Goal: Task Accomplishment & Management: Manage account settings

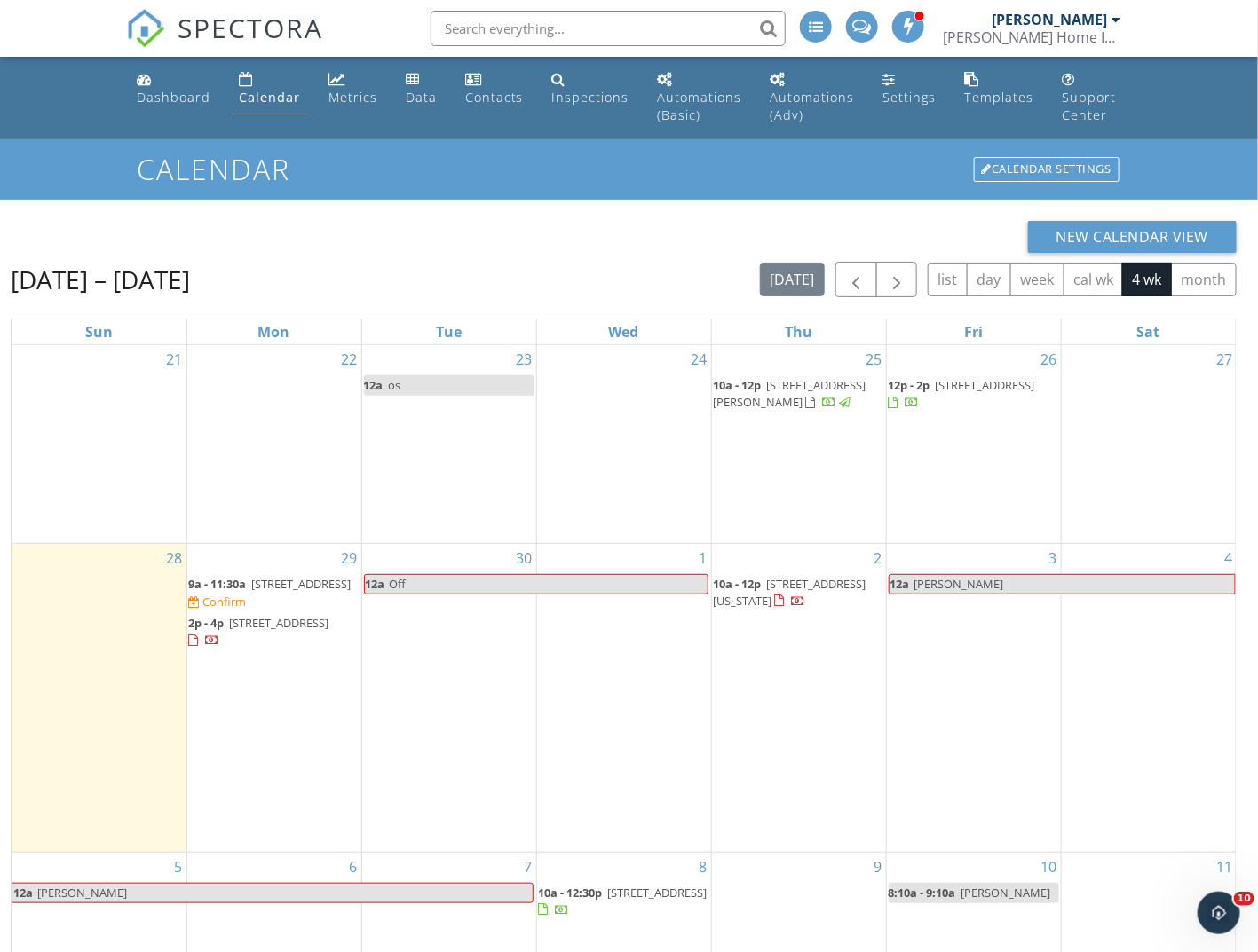
click at [266, 610] on span "9a - 11:30a 7201 Chestnut St, Chevy Chase 20815 Confirm" at bounding box center [274, 592] width 170 height 35
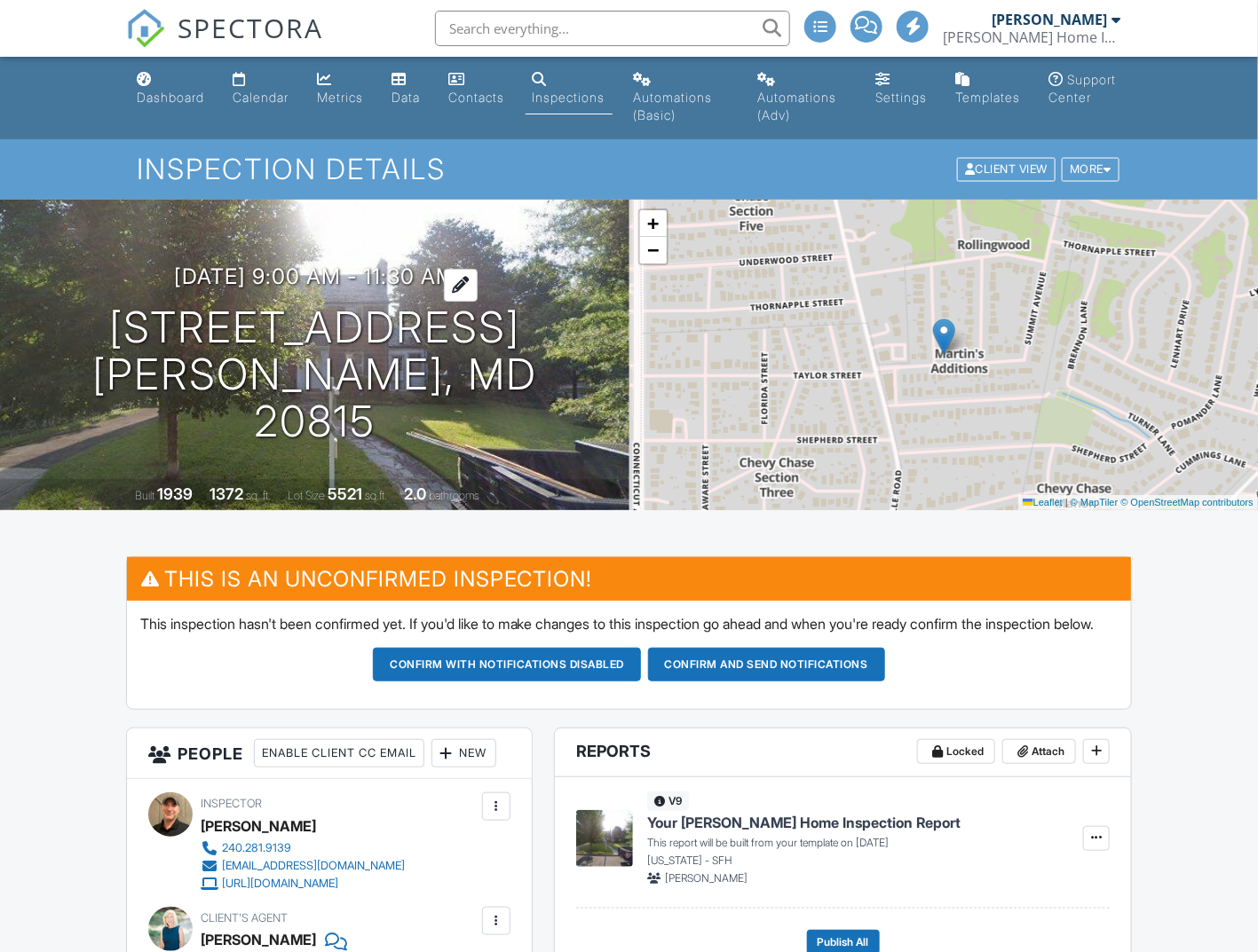
click at [456, 288] on h3 "09/29/2025 9:00 am - 11:30 am" at bounding box center [315, 276] width 281 height 24
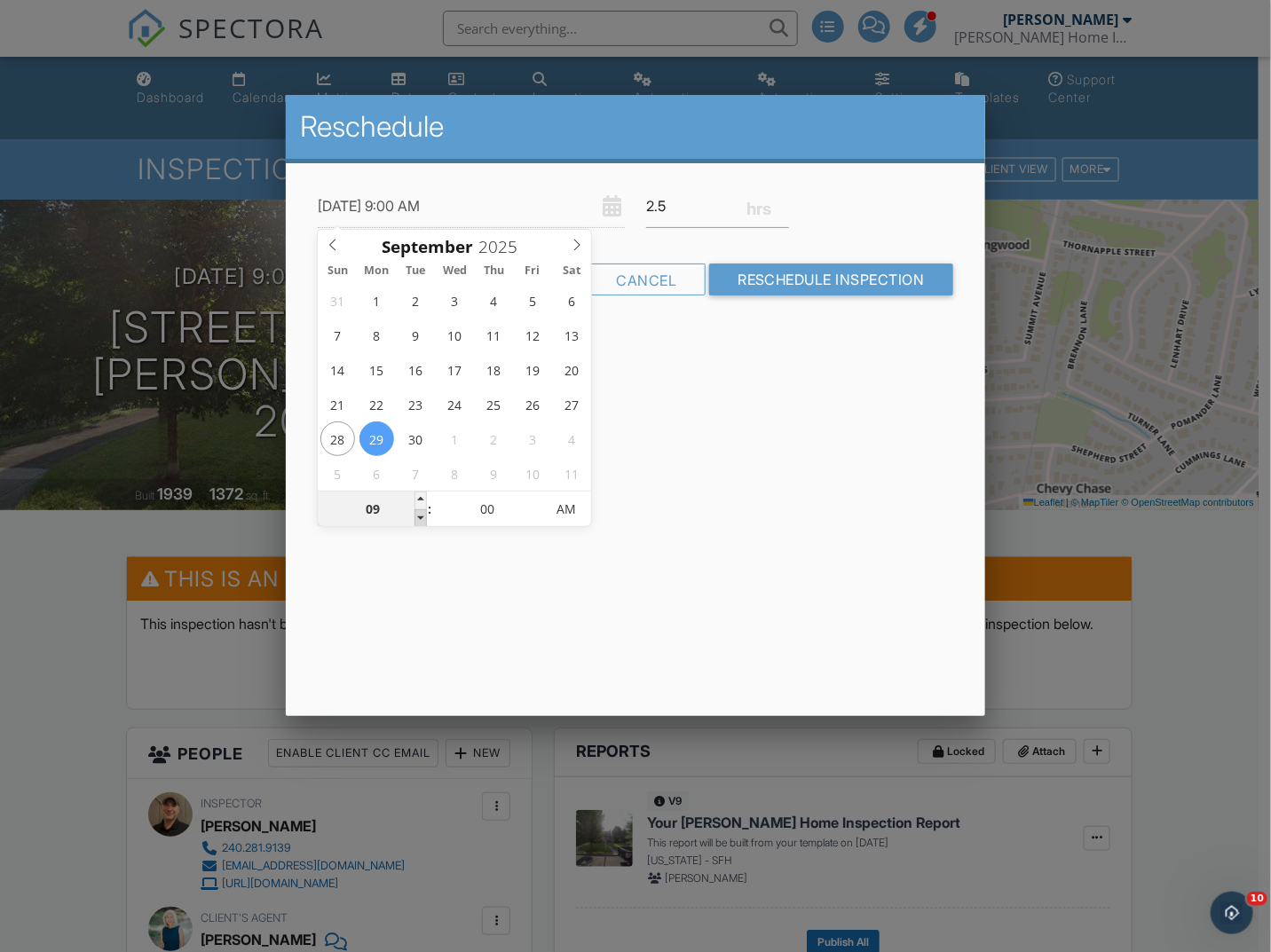
type input "09/29/2025 8:00 AM"
type input "08"
click at [425, 517] on span at bounding box center [420, 518] width 13 height 18
type input "09/29/2025 8:05 AM"
type input "05"
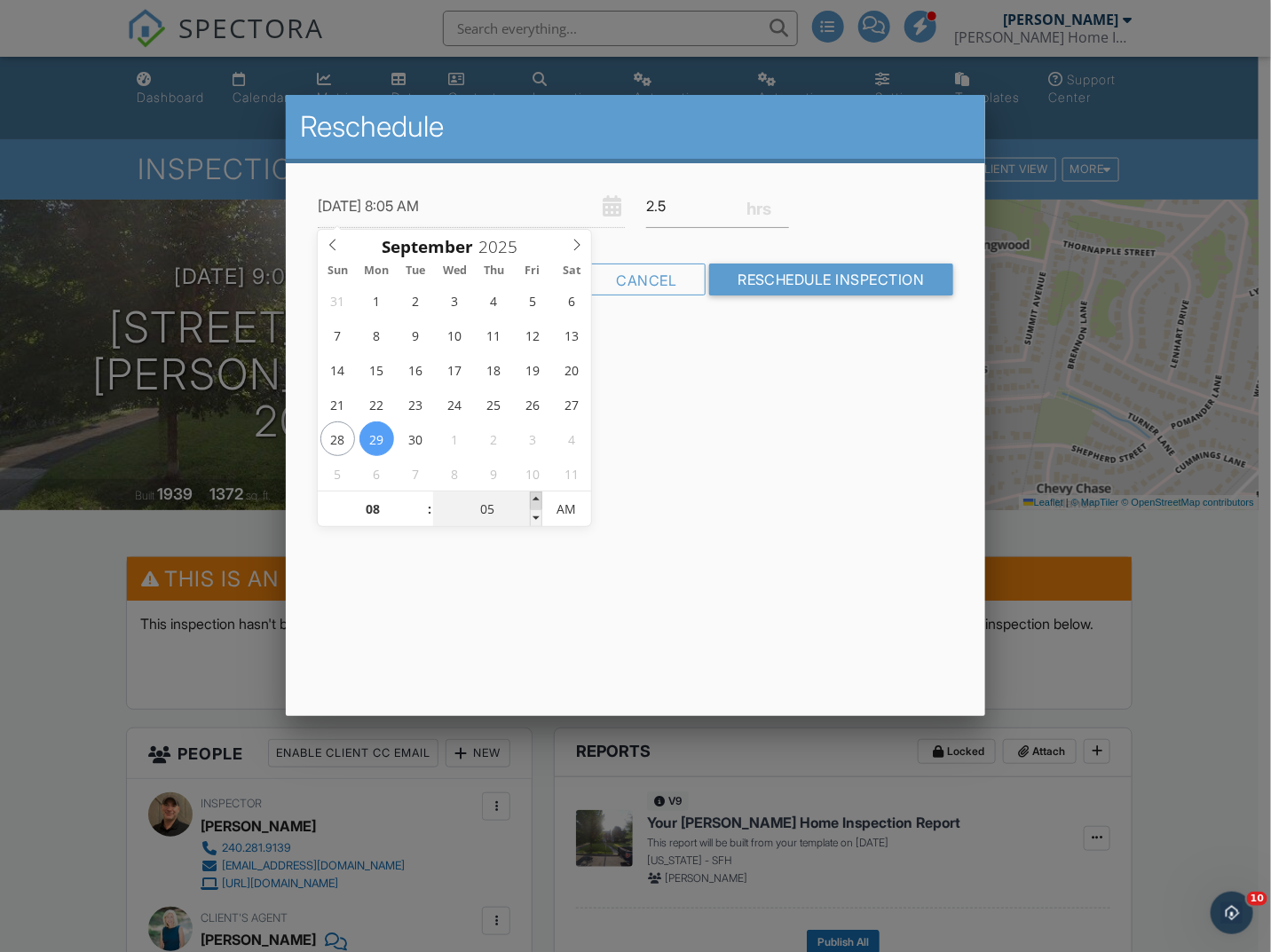
click at [540, 493] on span at bounding box center [536, 500] width 13 height 18
type input "09/29/2025 8:10 AM"
type input "10"
click at [540, 493] on span at bounding box center [536, 500] width 13 height 18
type input "09/29/2025 8:15 AM"
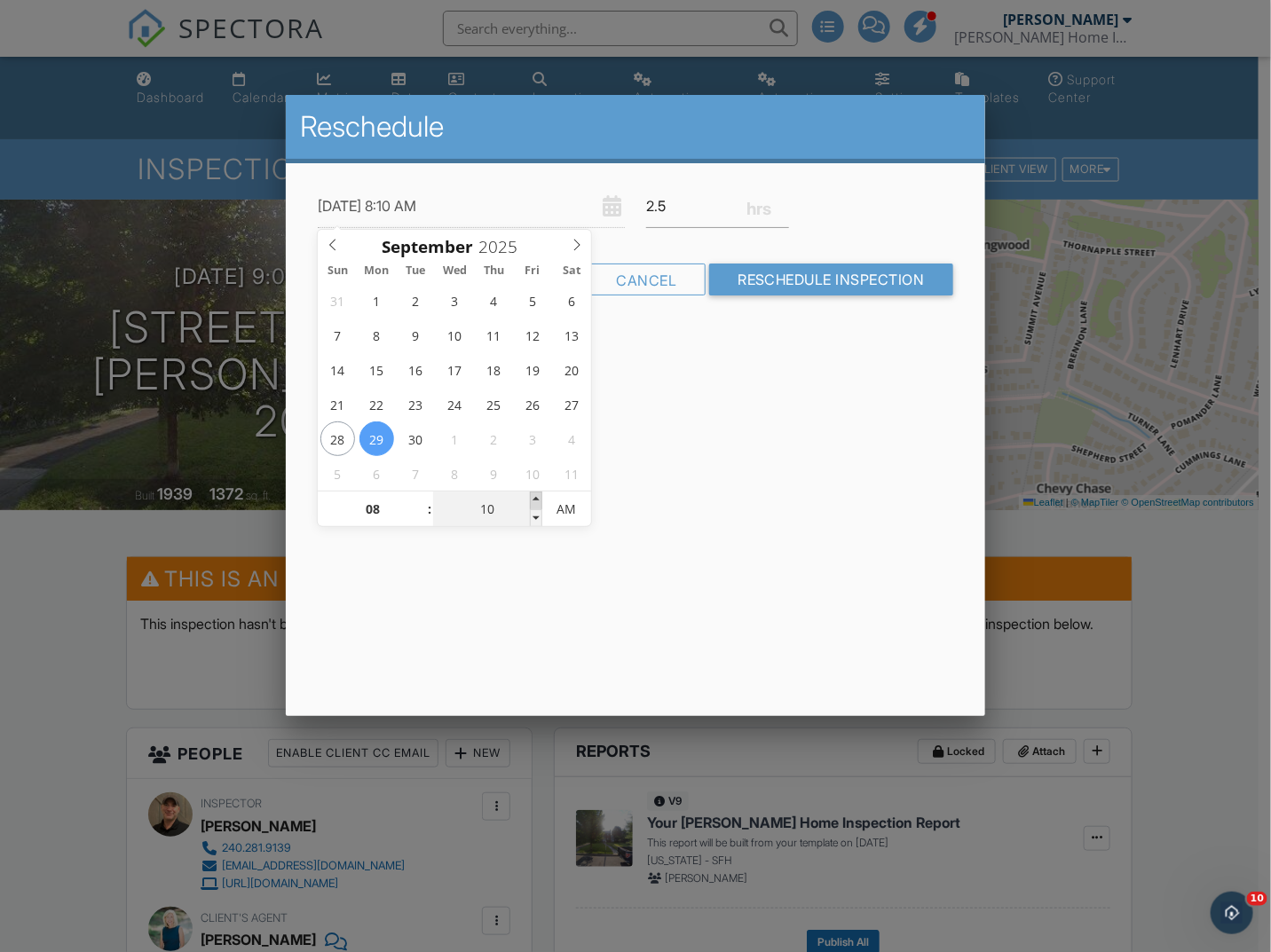
type input "15"
click at [540, 493] on span at bounding box center [536, 500] width 13 height 18
type input "09/29/2025 8:20 AM"
type input "20"
click at [540, 493] on span at bounding box center [536, 500] width 13 height 18
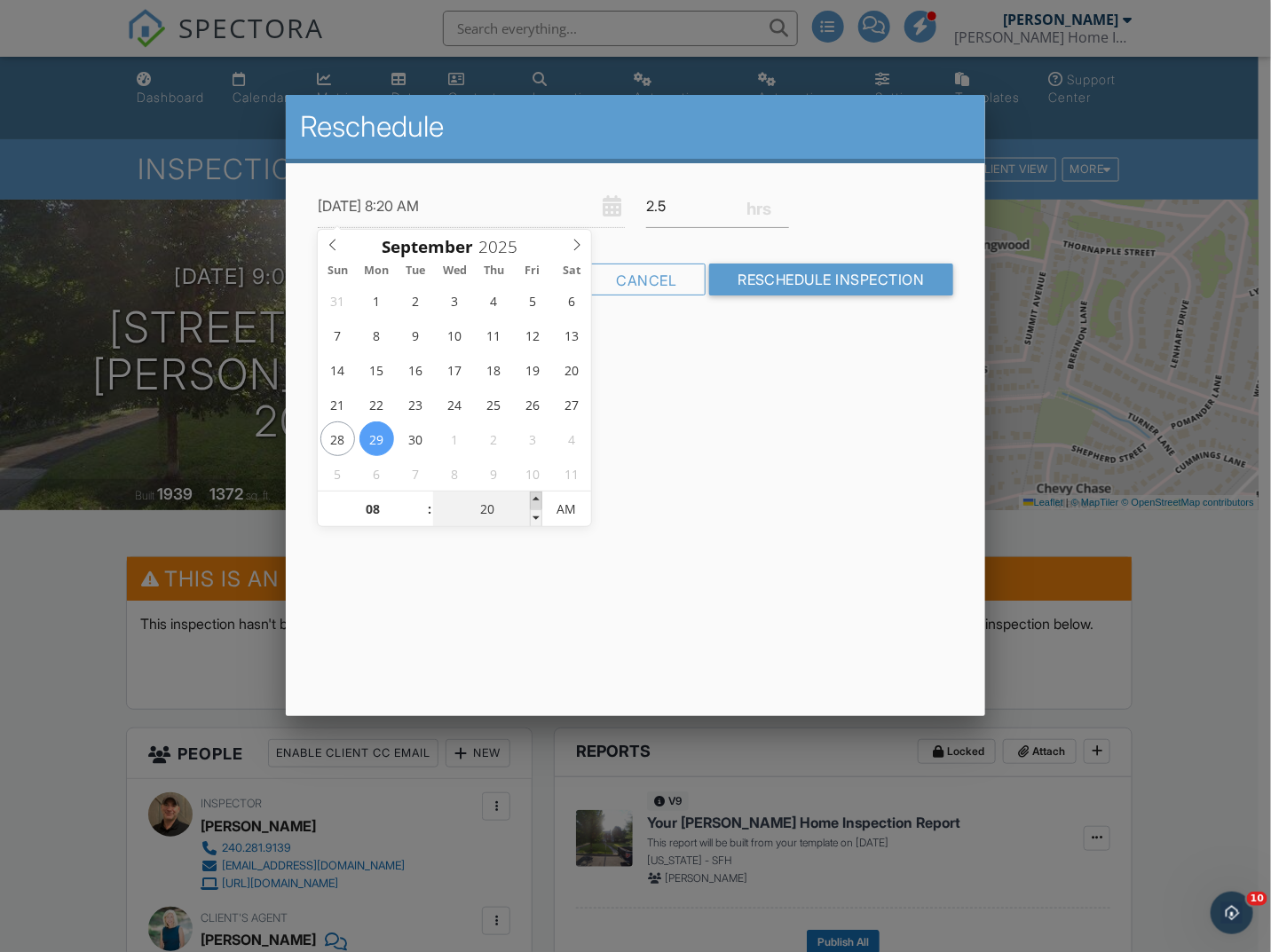
type input "09/29/2025 8:25 AM"
type input "25"
click at [540, 493] on span at bounding box center [536, 500] width 13 height 18
type input "09/29/2025 8:30 AM"
type input "30"
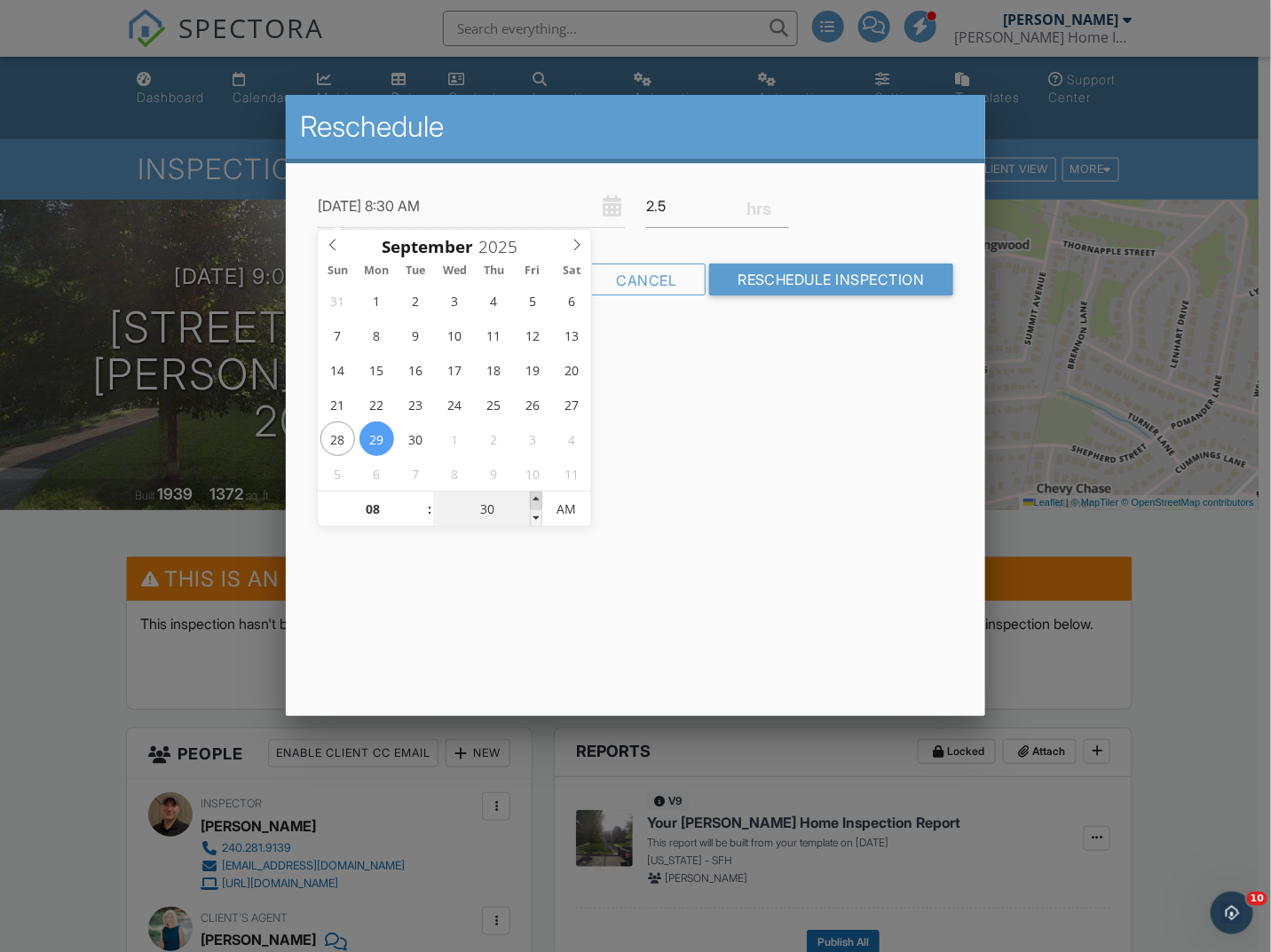
click at [540, 493] on span at bounding box center [536, 500] width 13 height 18
type input "09/29/2025 8:35 AM"
type input "35"
click at [540, 493] on span at bounding box center [536, 500] width 13 height 18
type input "09/29/2025 8:40 AM"
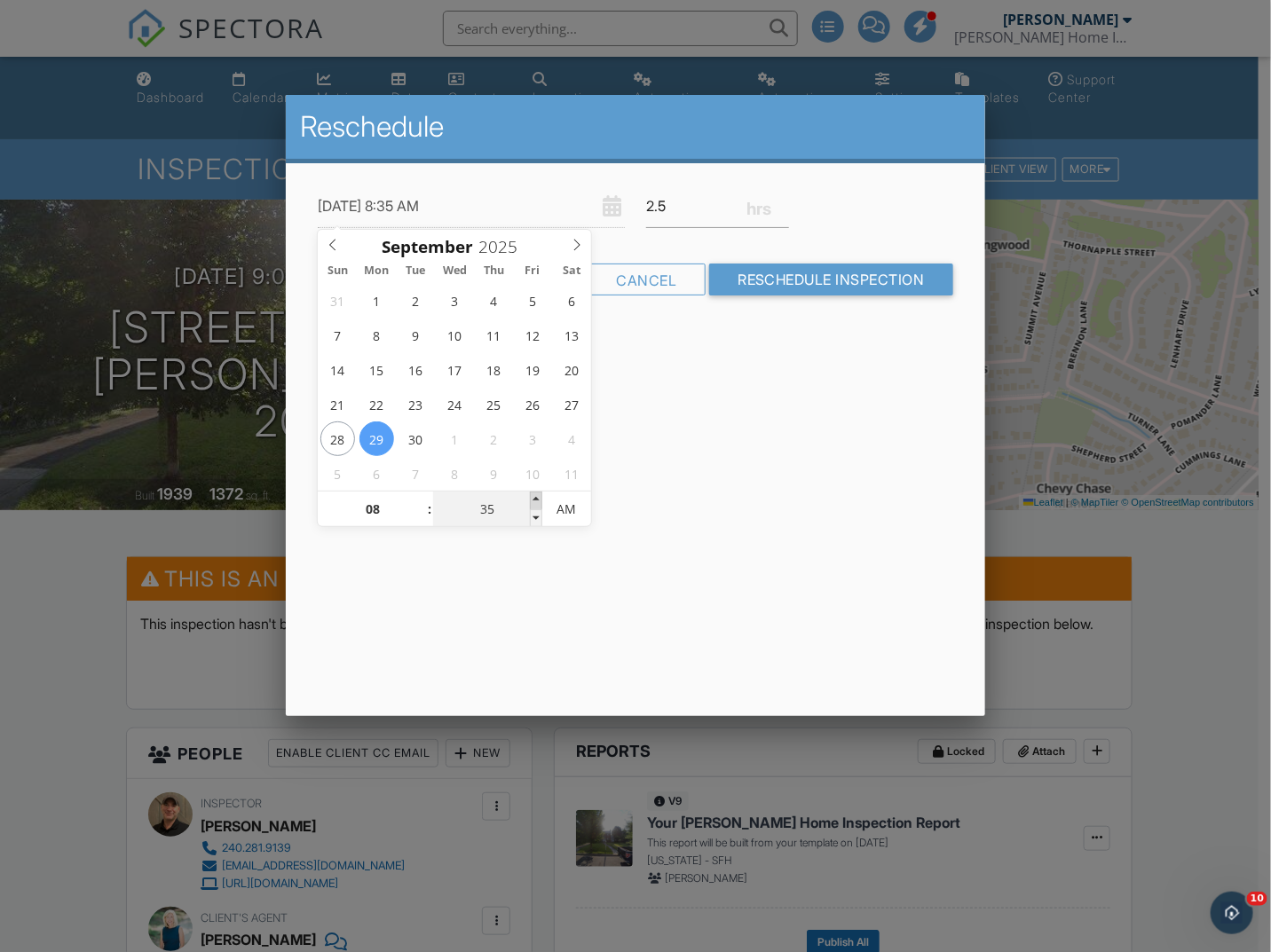
type input "40"
click at [540, 493] on span at bounding box center [536, 500] width 13 height 18
type input "[DATE] 8:45 AM"
type input "45"
click at [540, 493] on span at bounding box center [536, 500] width 13 height 18
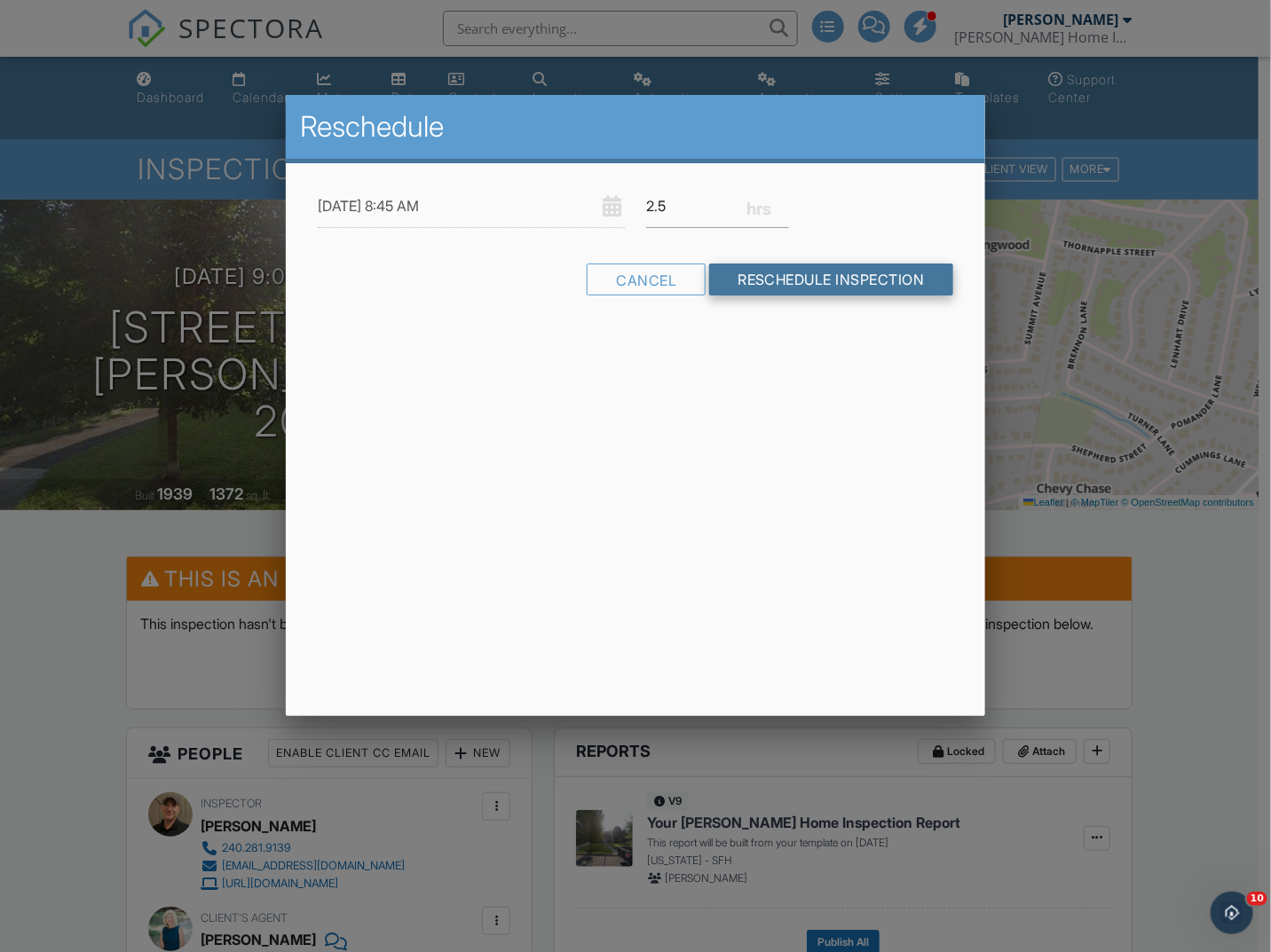
click at [769, 280] on input "Reschedule Inspection" at bounding box center [831, 279] width 244 height 32
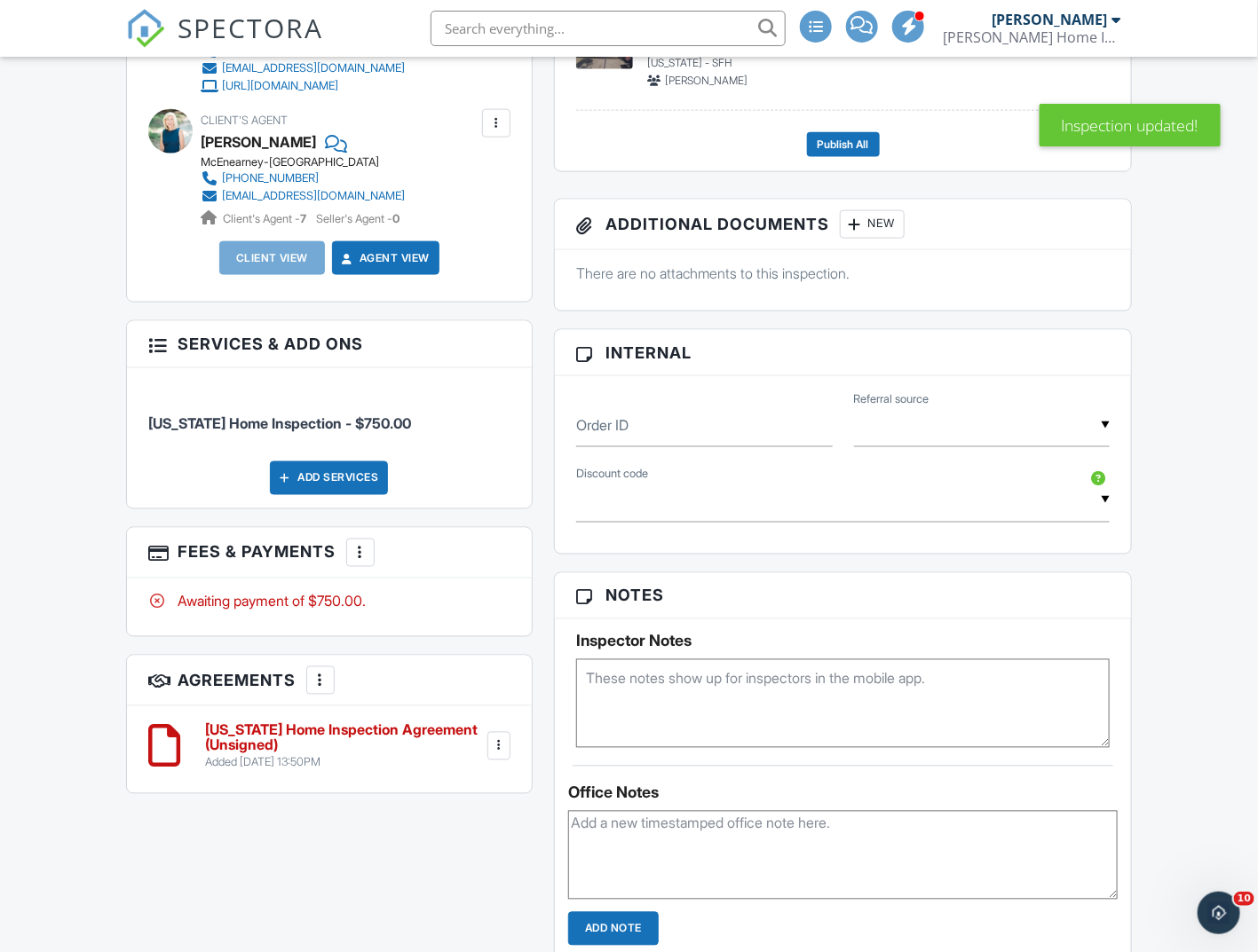
click at [368, 495] on div "Add Services" at bounding box center [328, 478] width 118 height 34
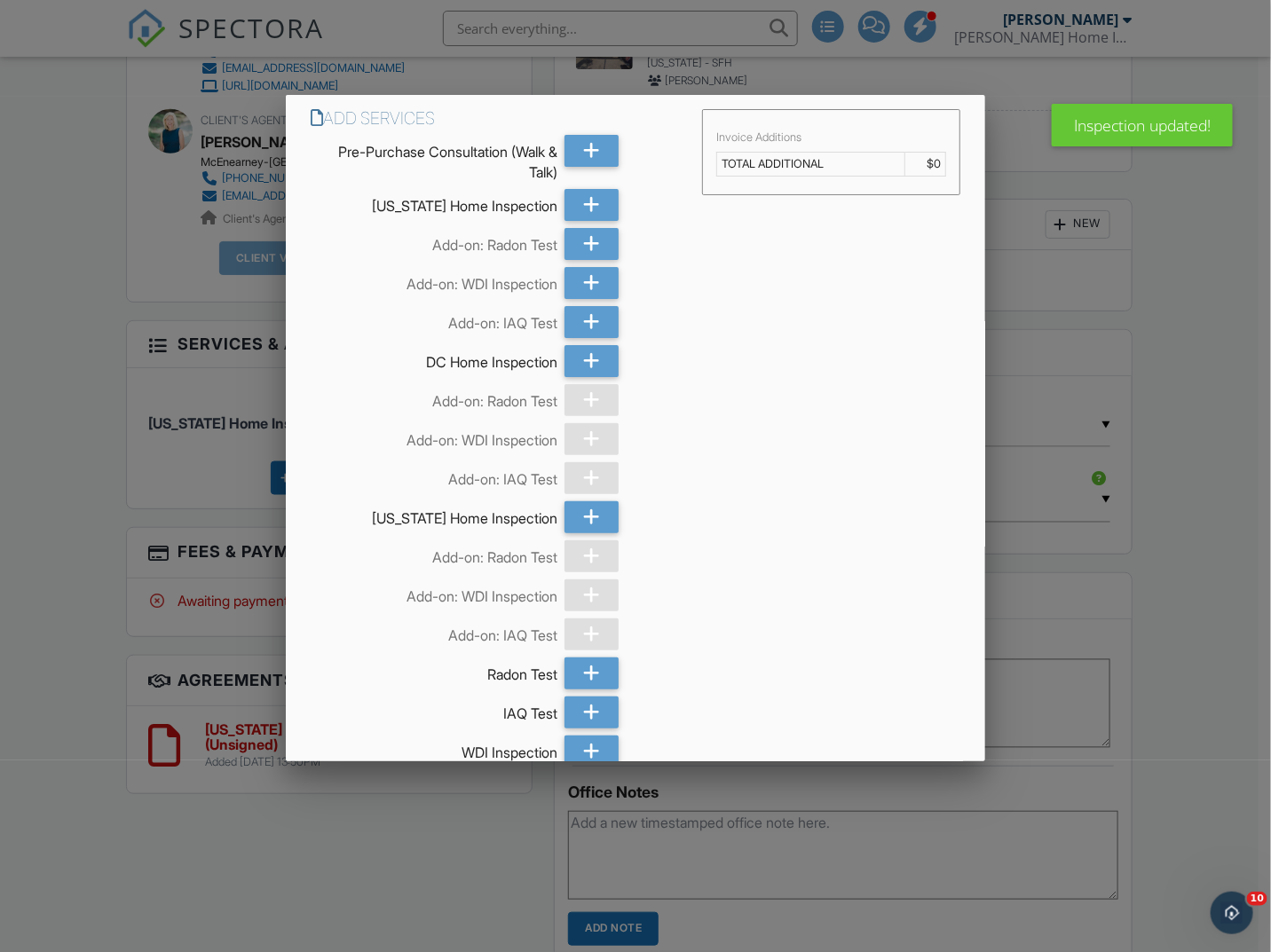
scroll to position [342, 0]
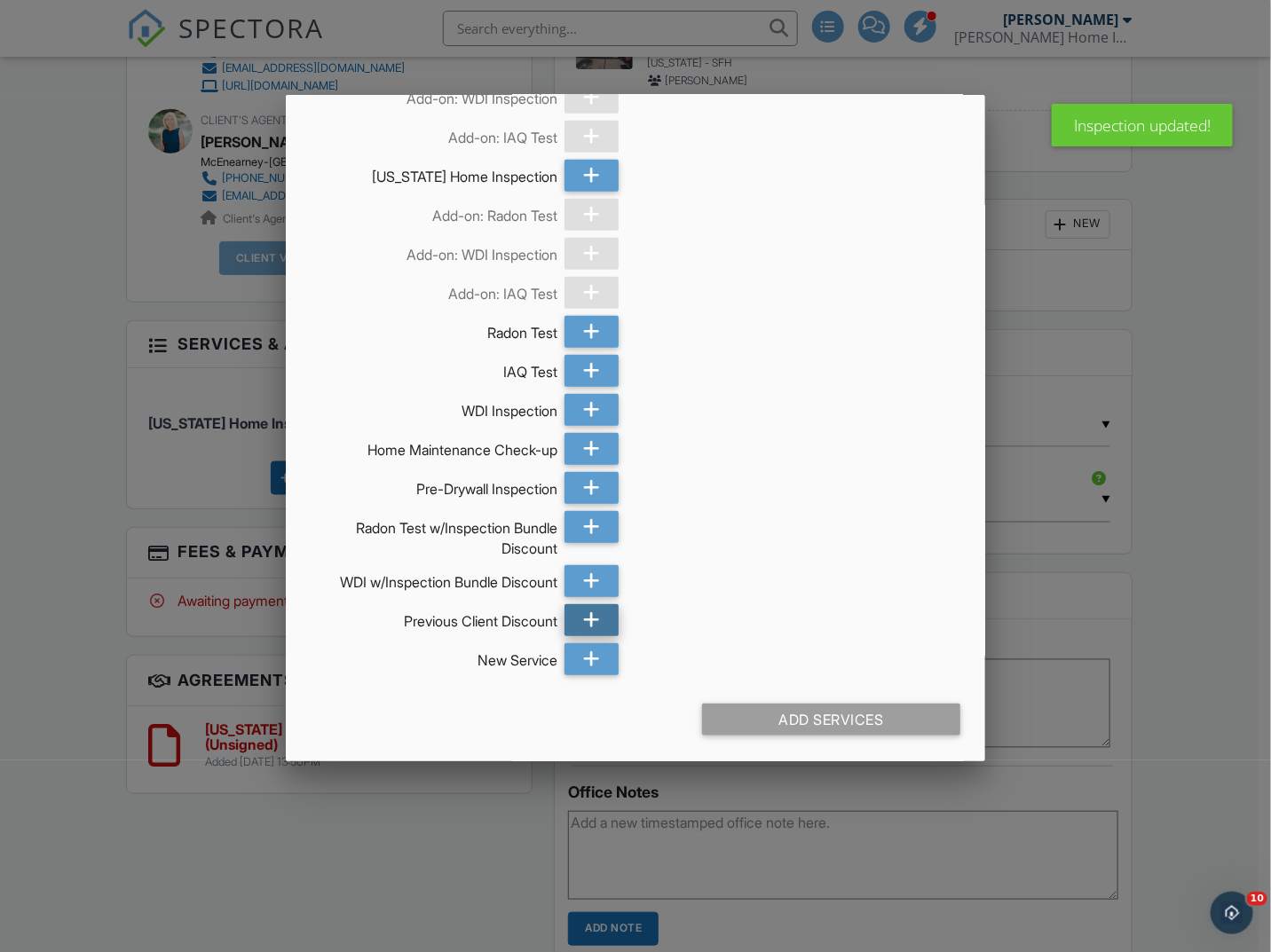
click at [589, 610] on icon at bounding box center [592, 620] width 17 height 32
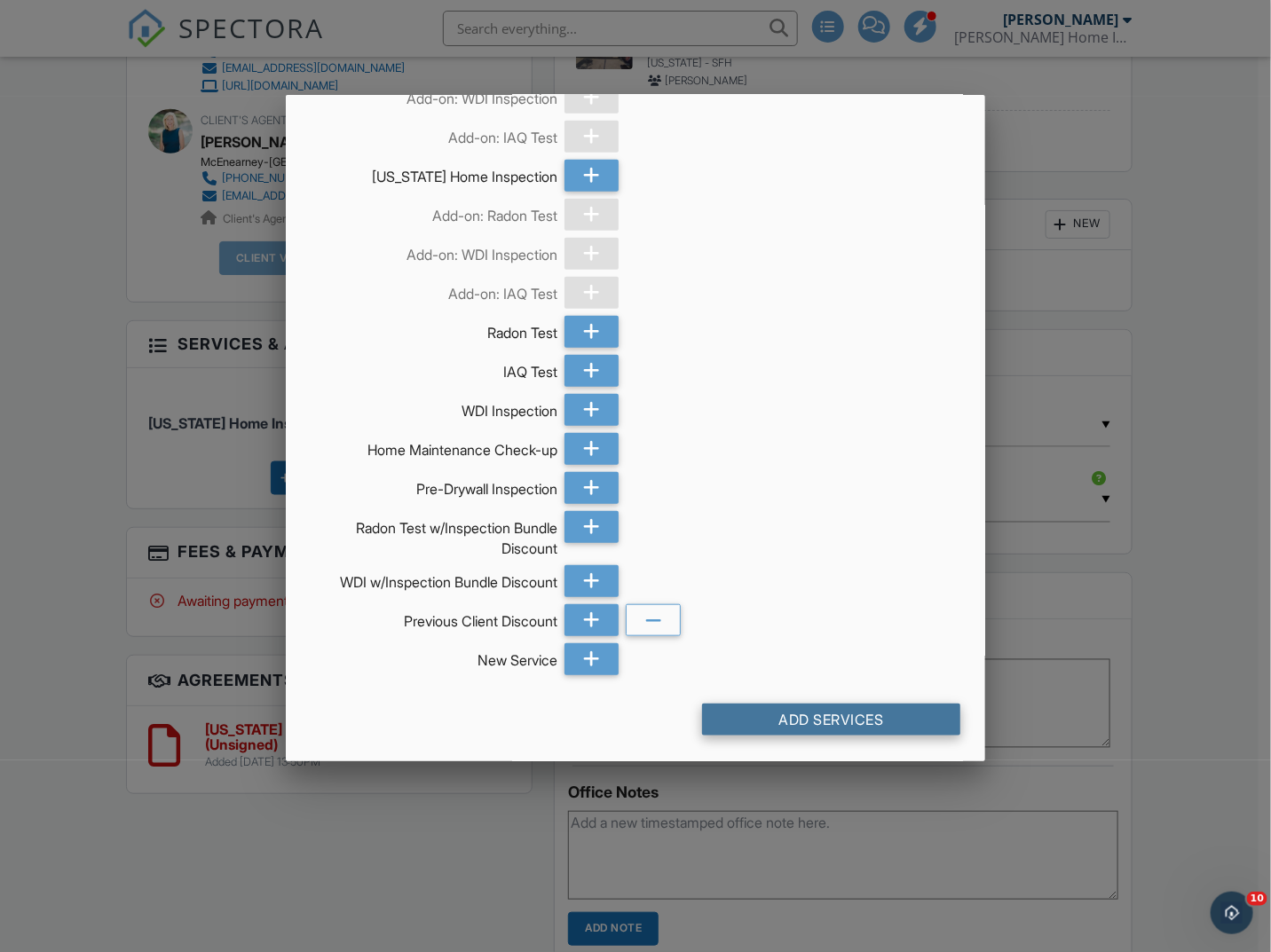
click at [808, 719] on div "Add Services" at bounding box center [831, 720] width 259 height 32
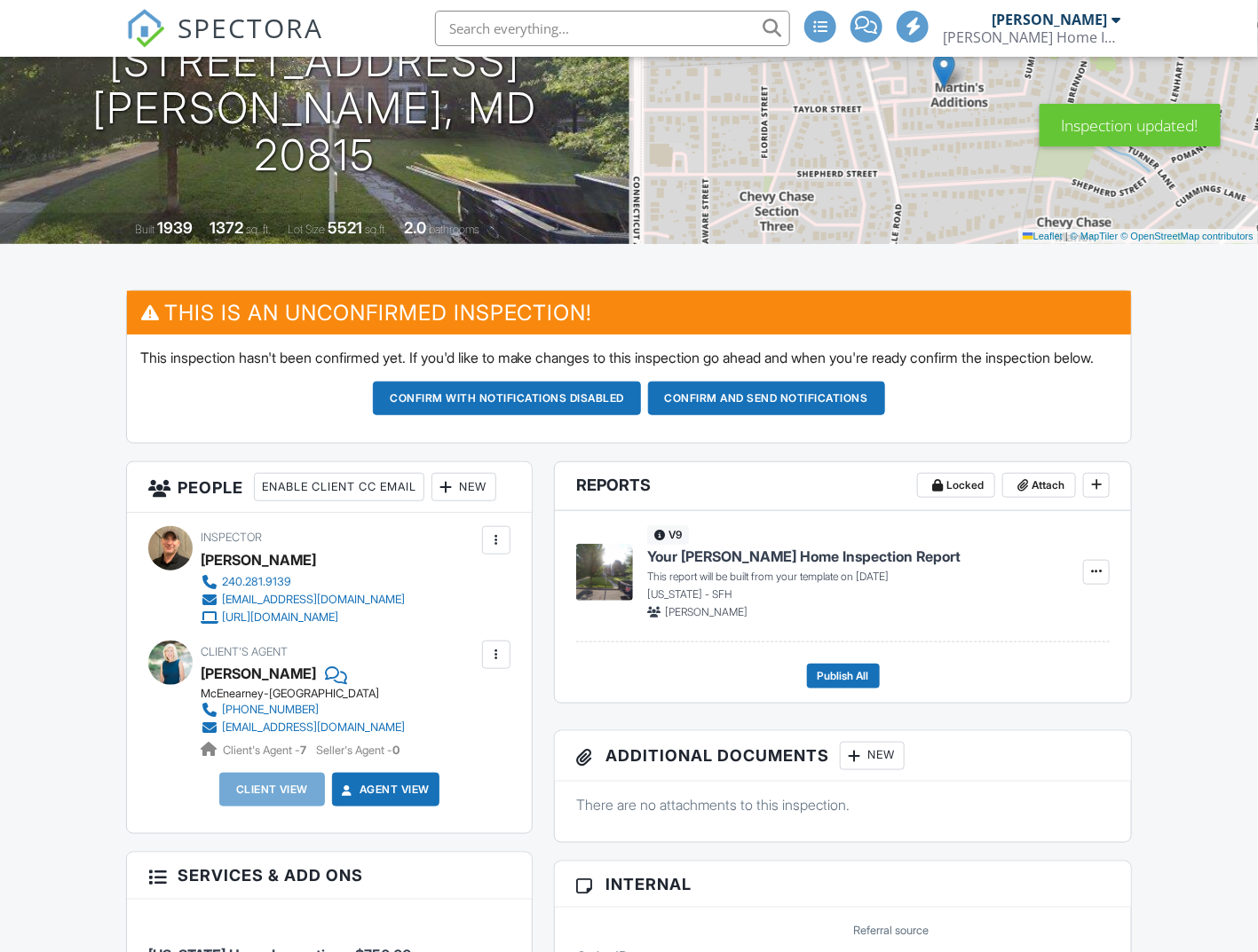
click at [474, 497] on div "New" at bounding box center [463, 487] width 64 height 29
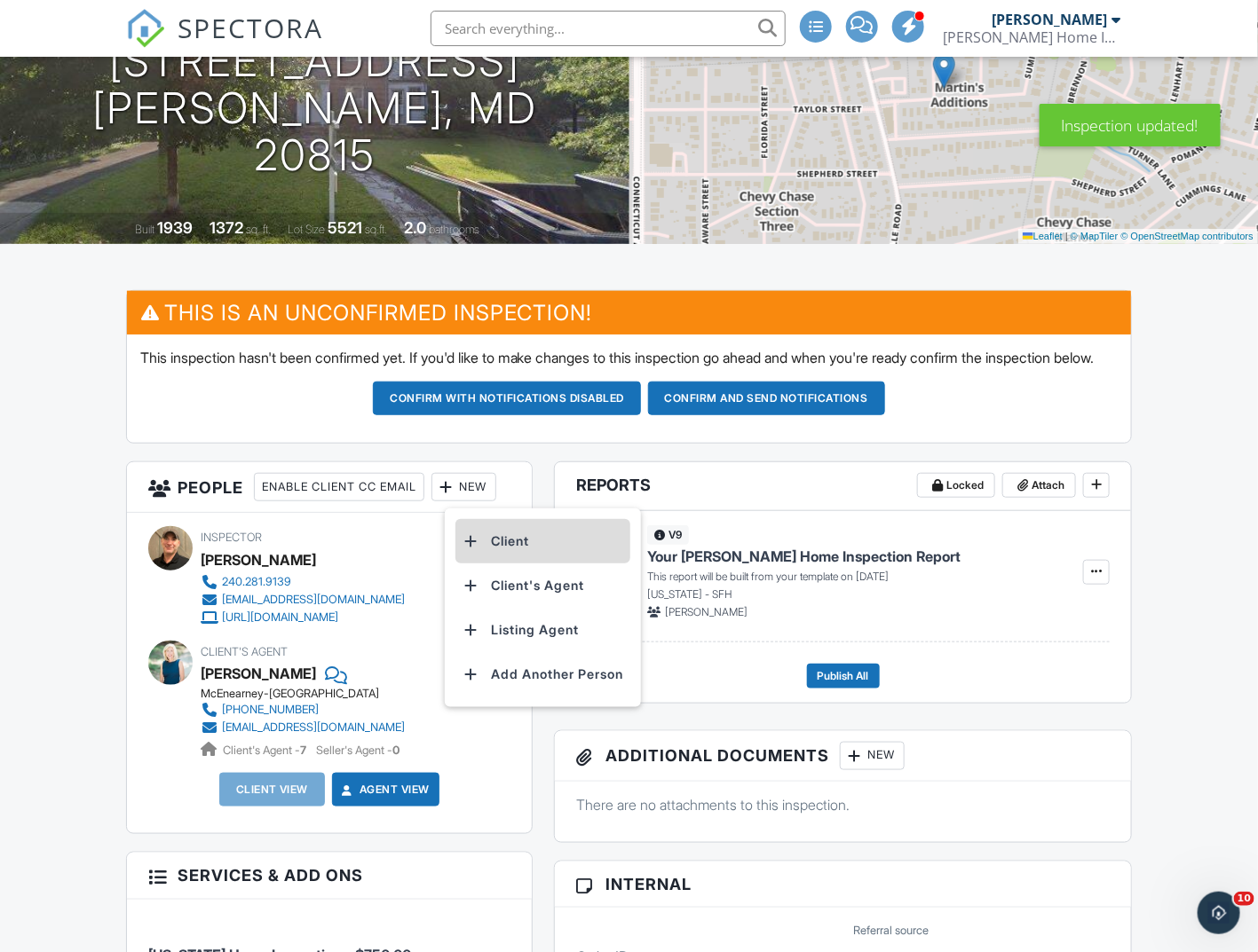
click at [488, 551] on li "Client" at bounding box center [543, 541] width 175 height 45
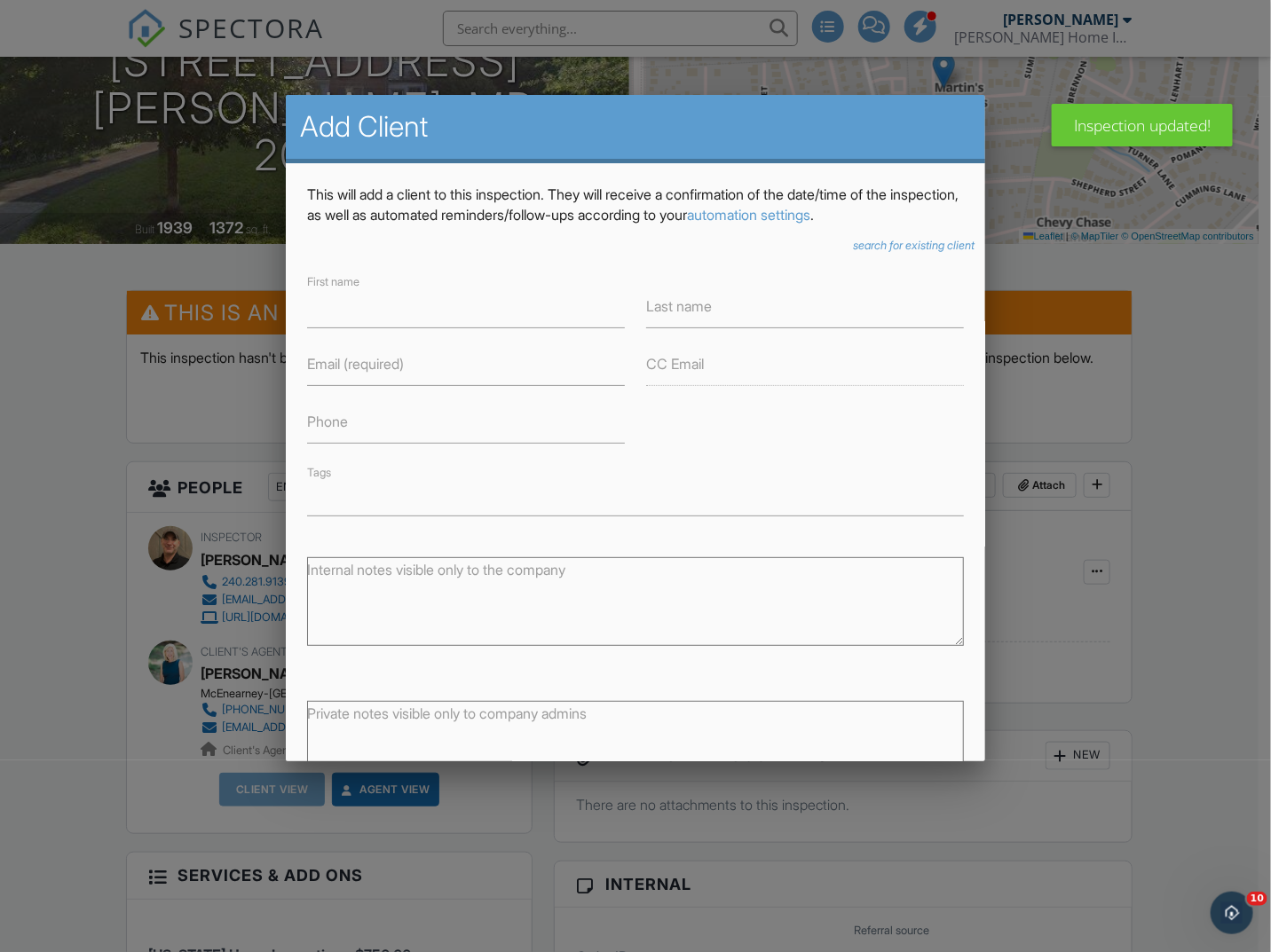
click at [905, 244] on icon "search for existing client" at bounding box center [913, 245] width 122 height 13
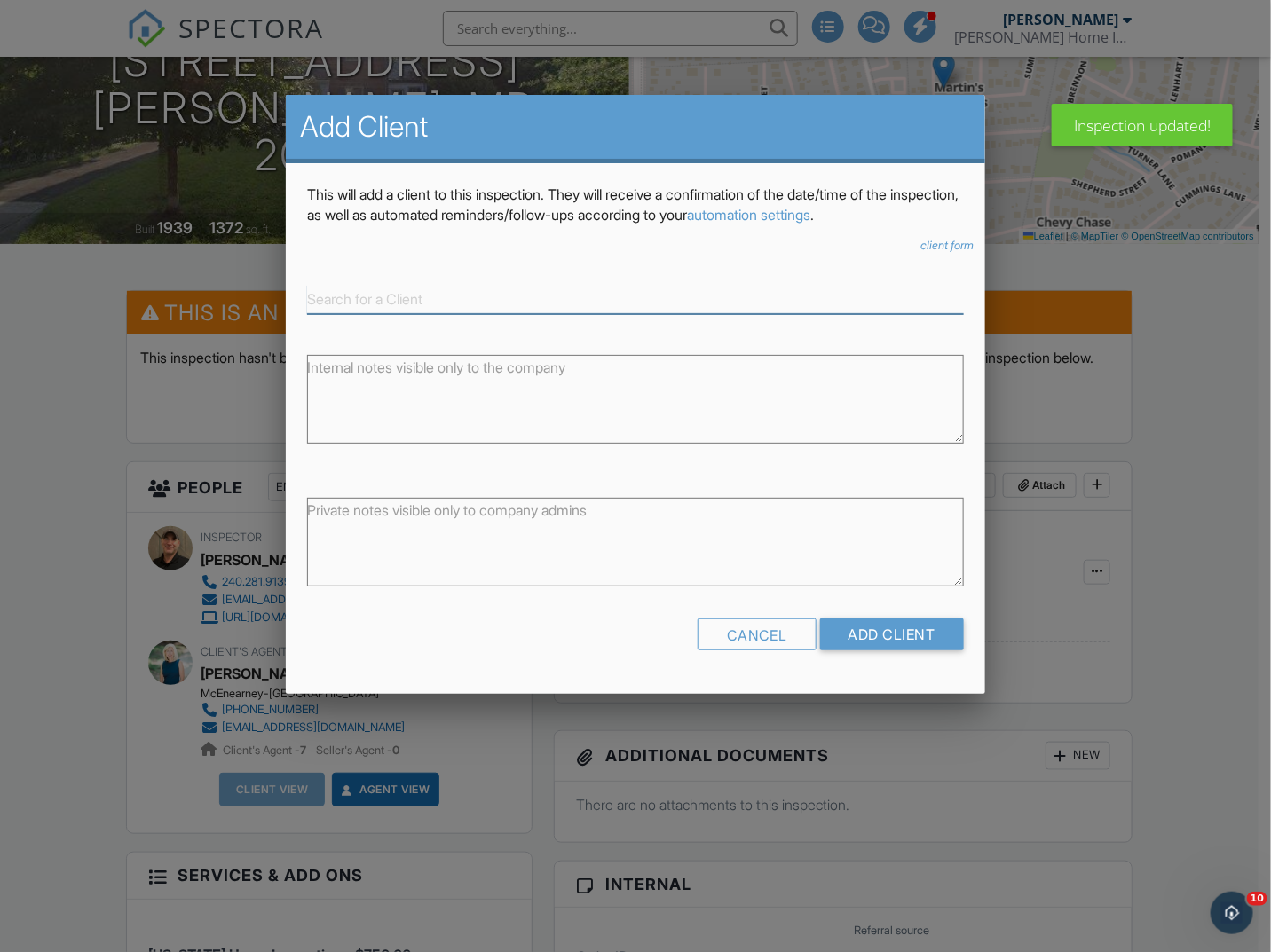
click at [388, 291] on input at bounding box center [635, 300] width 657 height 30
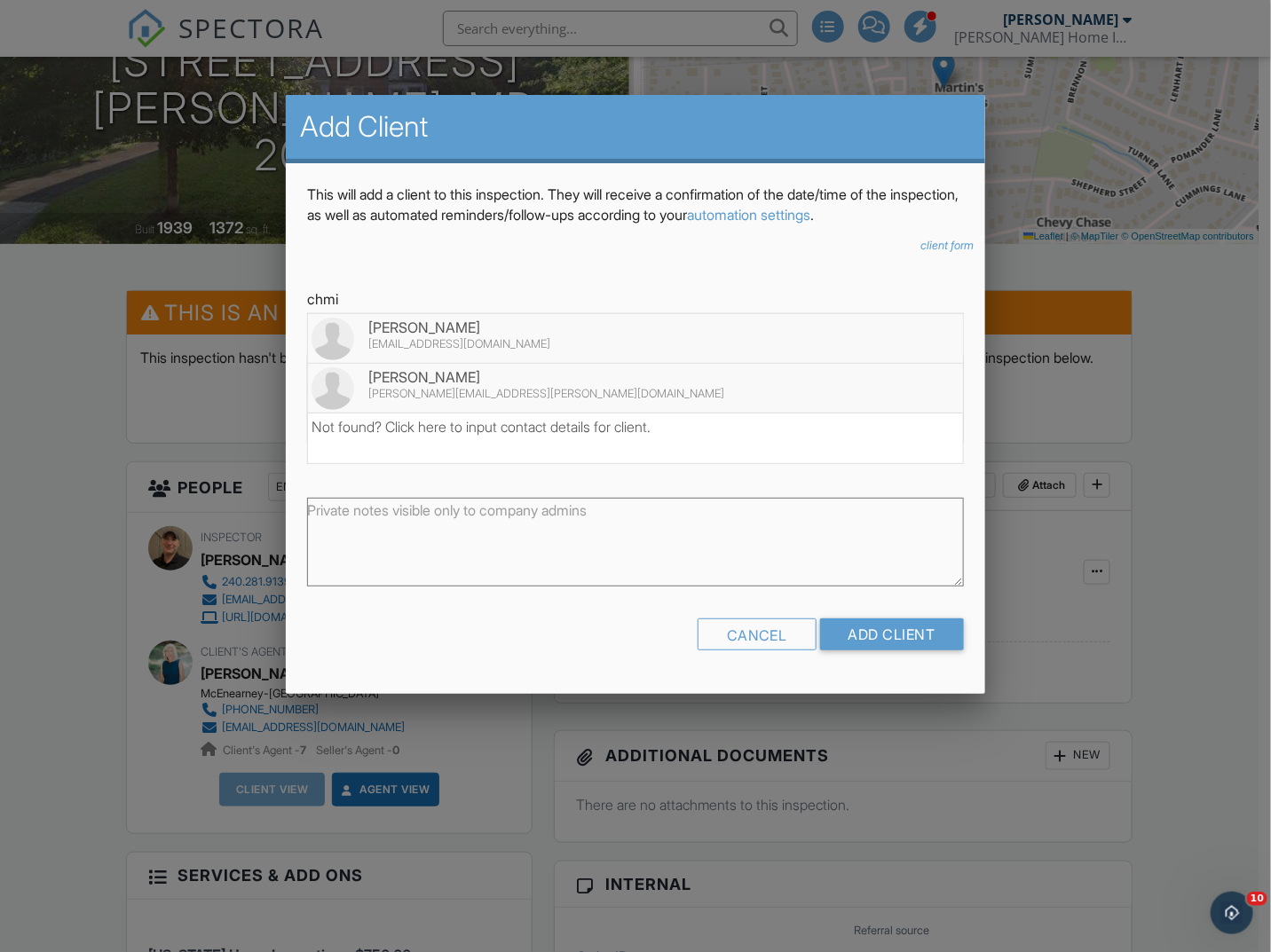
click at [462, 375] on div "[PERSON_NAME]" at bounding box center [635, 377] width 648 height 20
type input "[PERSON_NAME]"
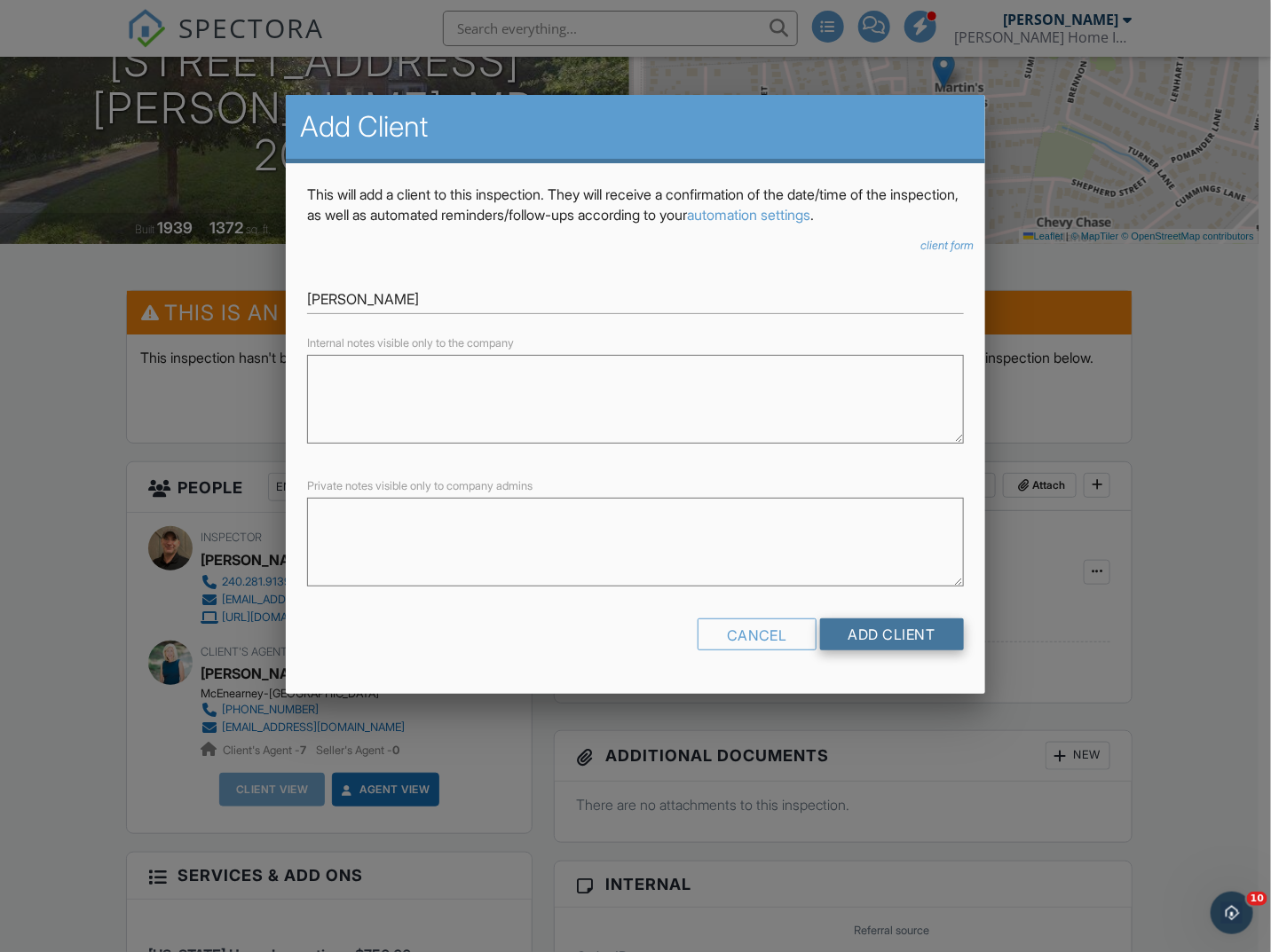
click at [932, 638] on input "Add Client" at bounding box center [892, 634] width 144 height 32
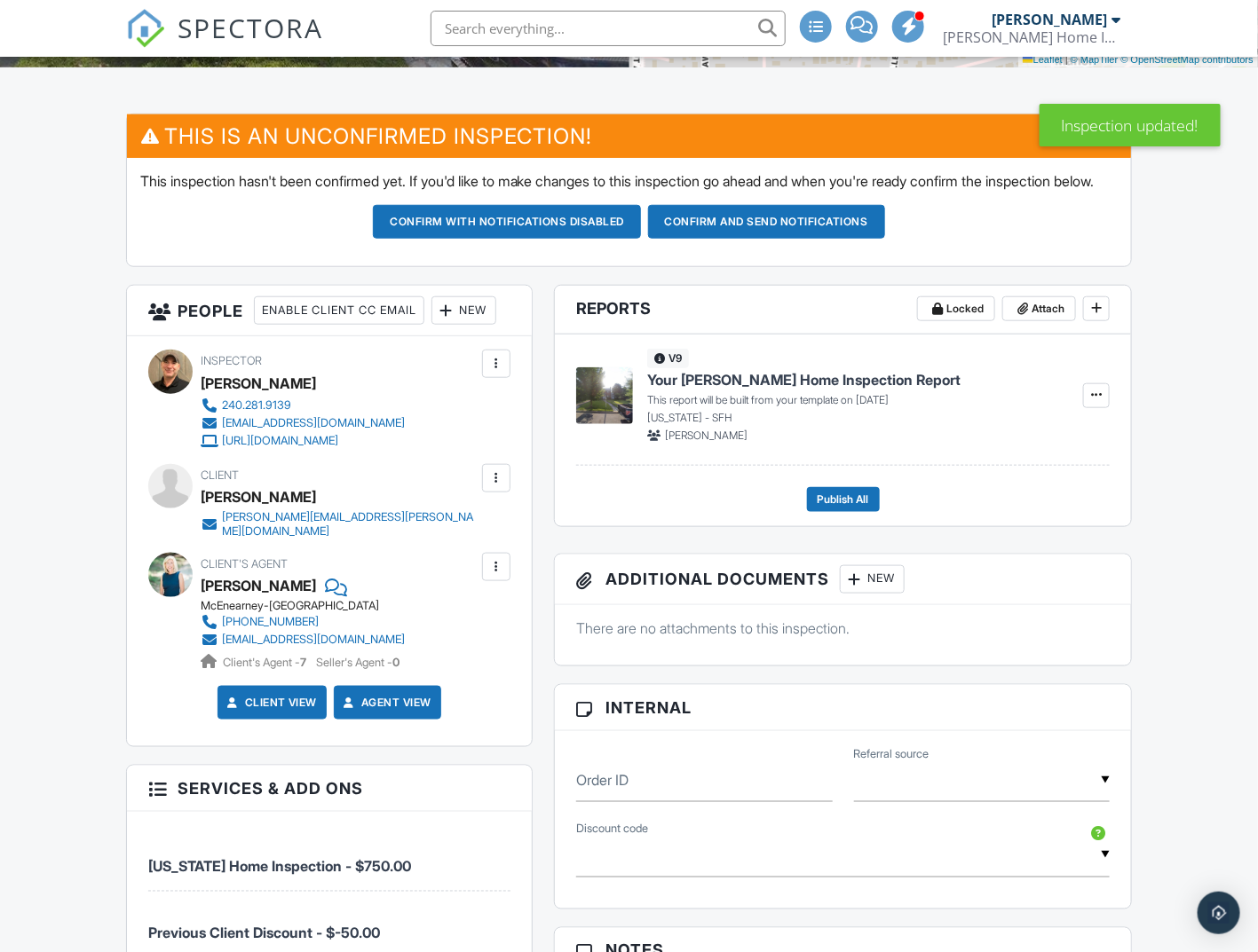
click at [494, 325] on div "New" at bounding box center [463, 310] width 64 height 29
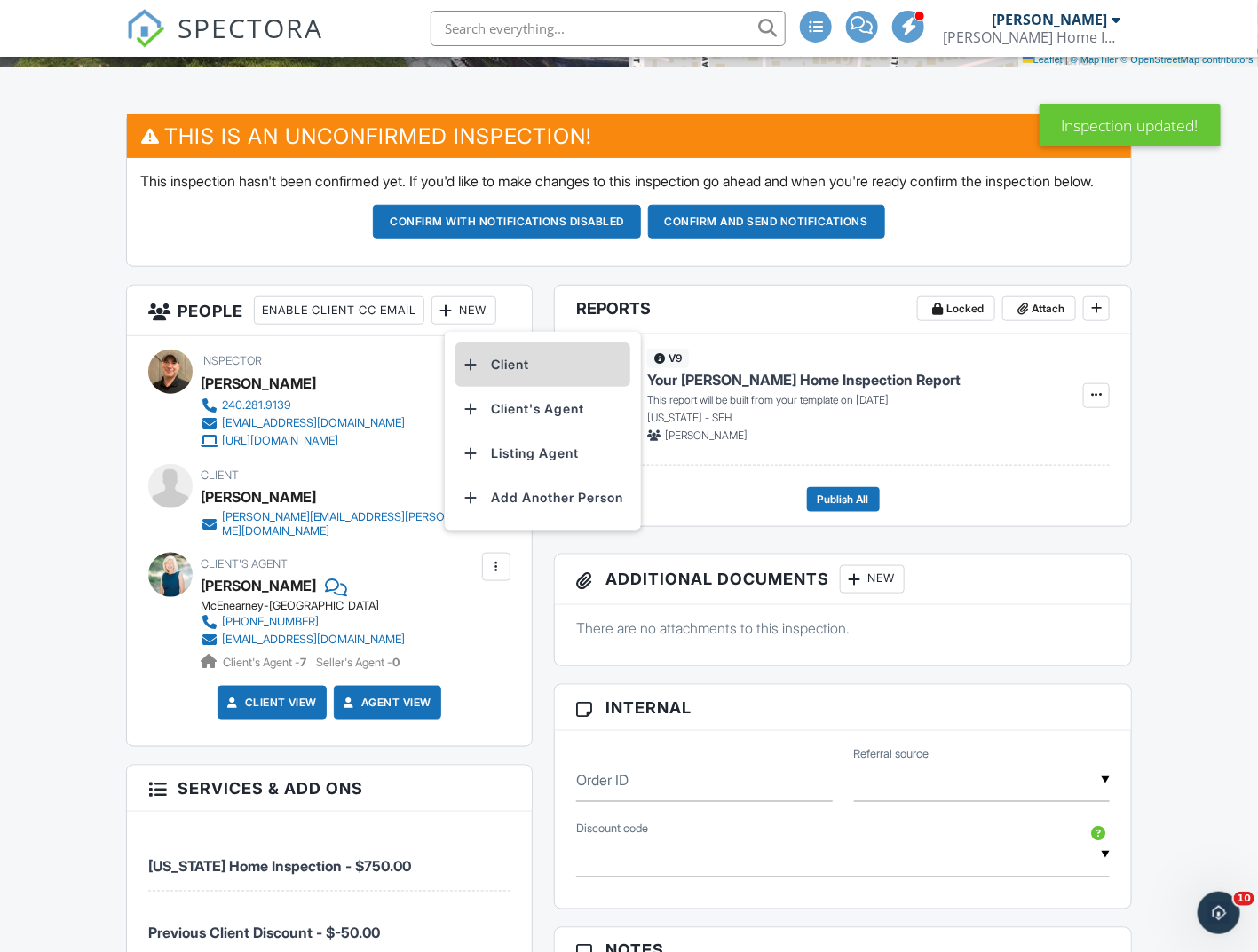
click at [487, 377] on li "Client" at bounding box center [543, 365] width 175 height 45
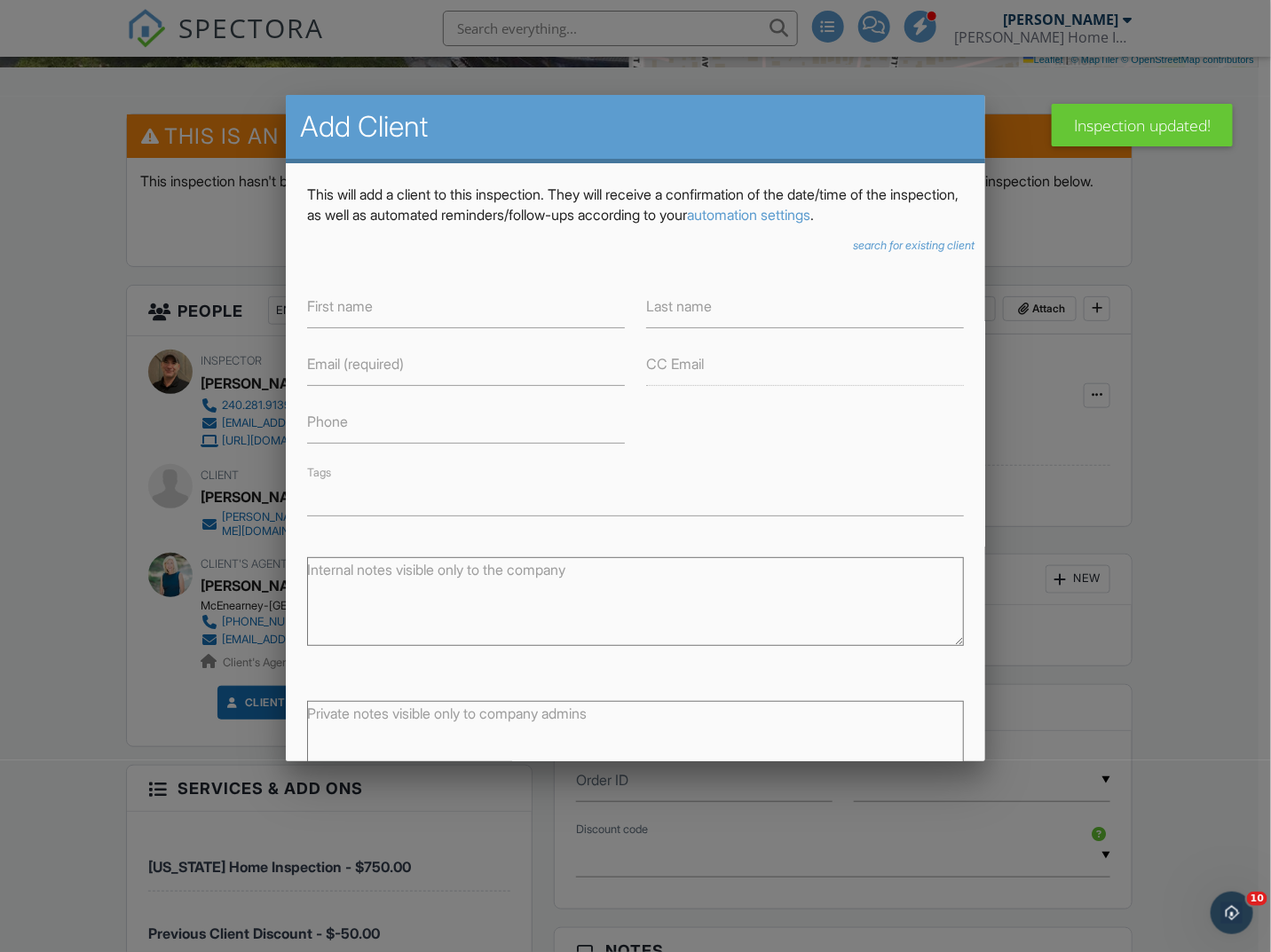
click at [912, 248] on icon "search for existing client" at bounding box center [913, 245] width 122 height 13
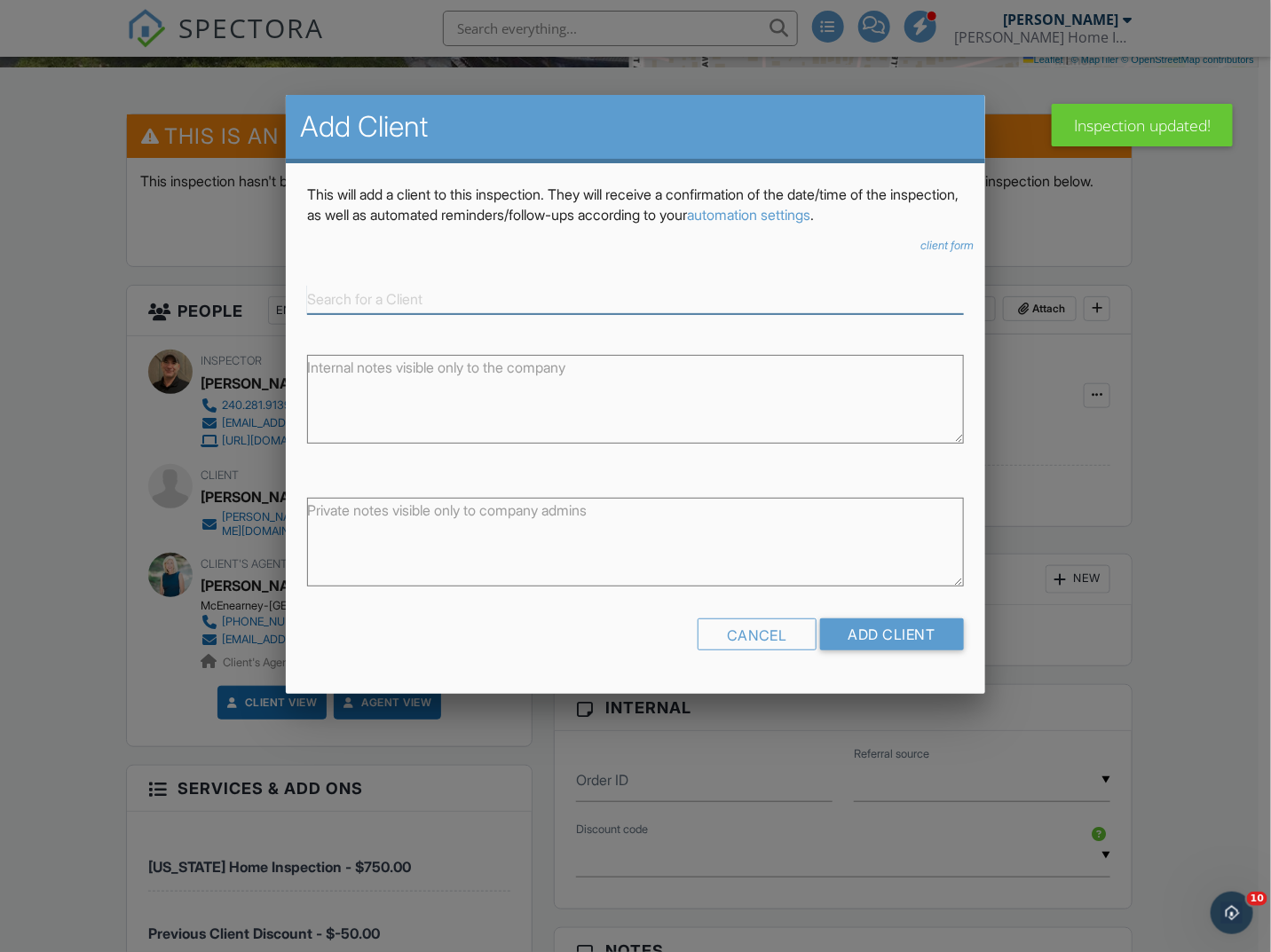
click at [368, 291] on input at bounding box center [635, 300] width 657 height 30
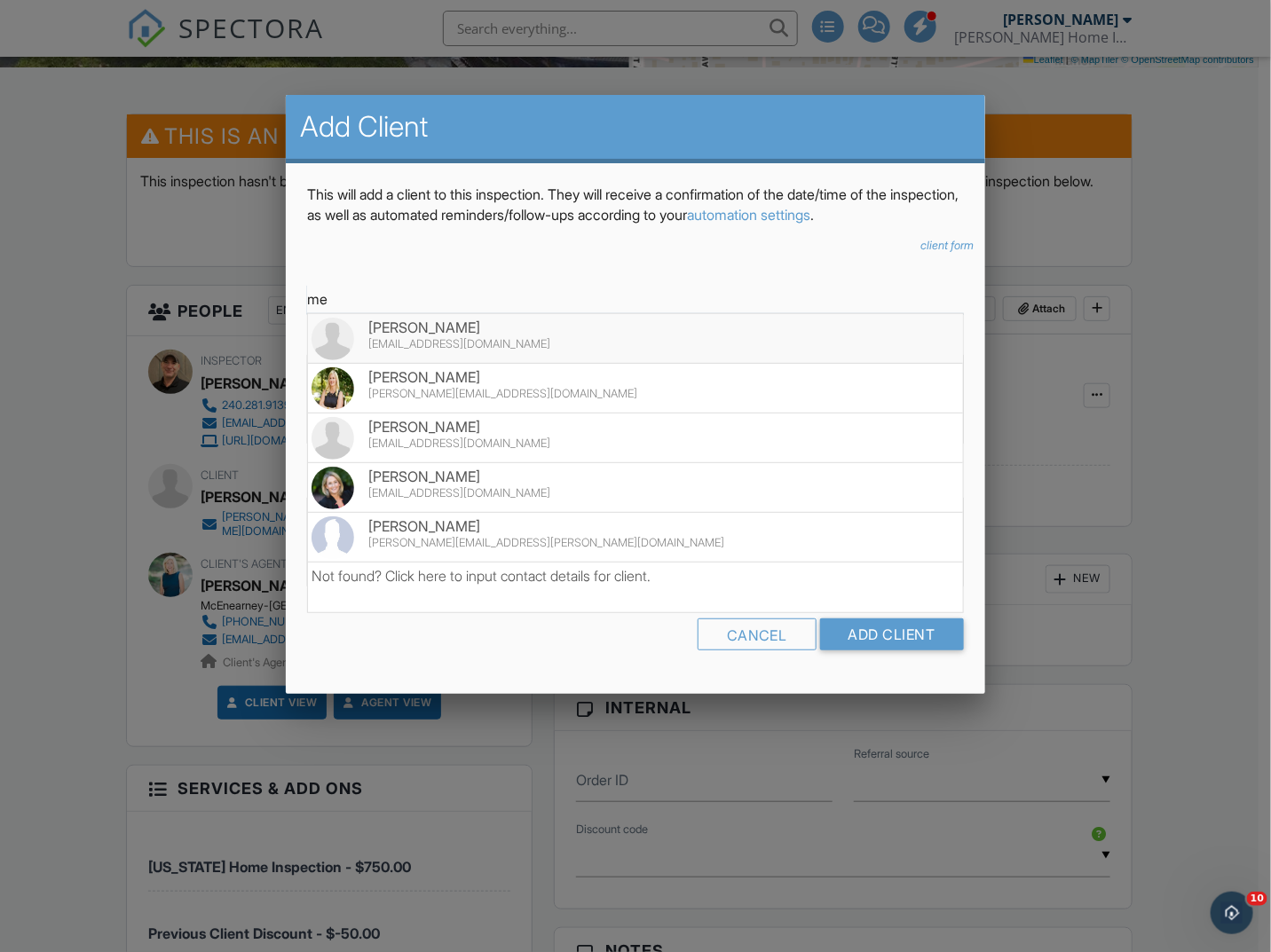
type input "m"
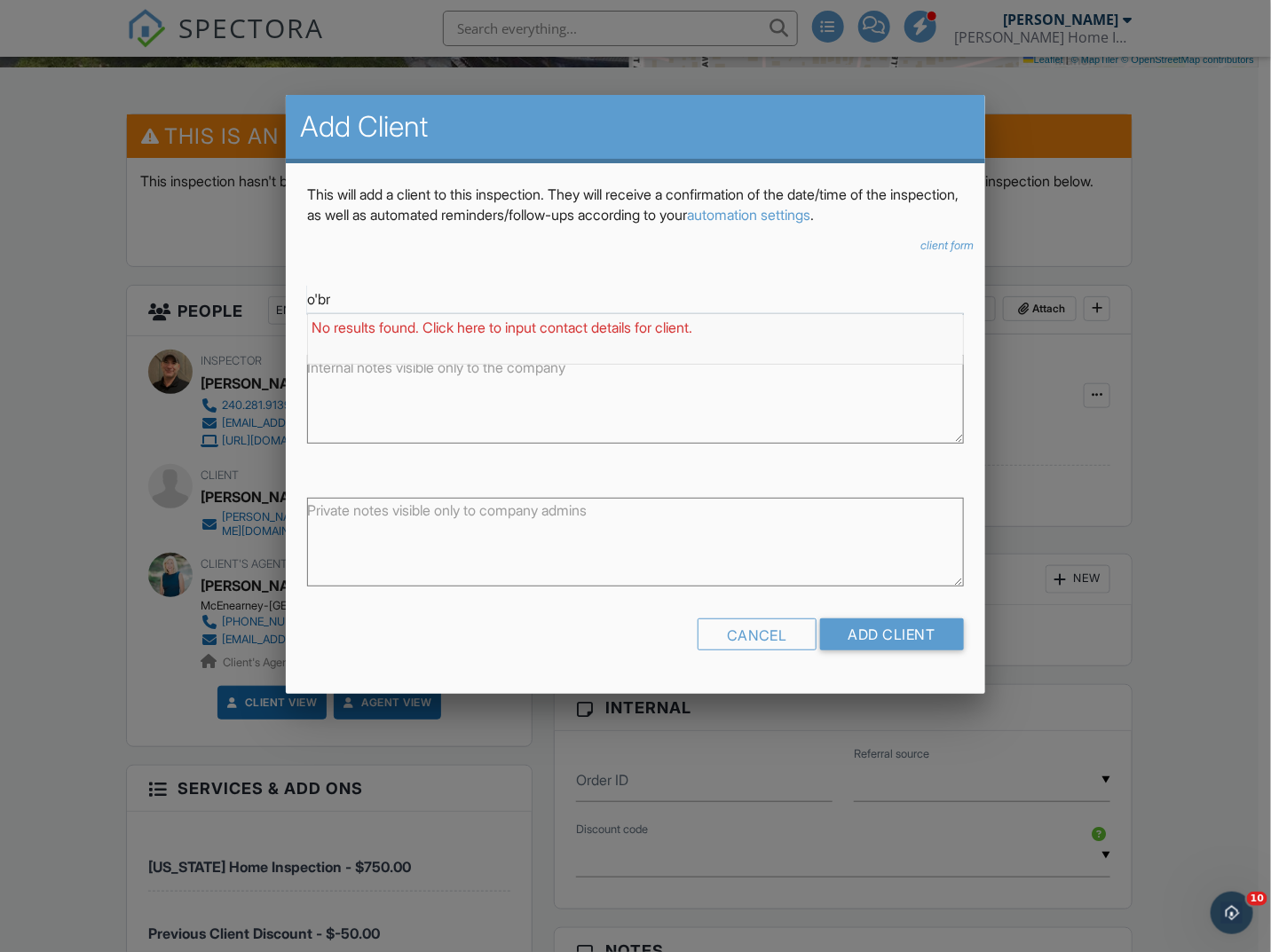
type input "o'br"
click at [947, 246] on icon "client form" at bounding box center [948, 245] width 53 height 13
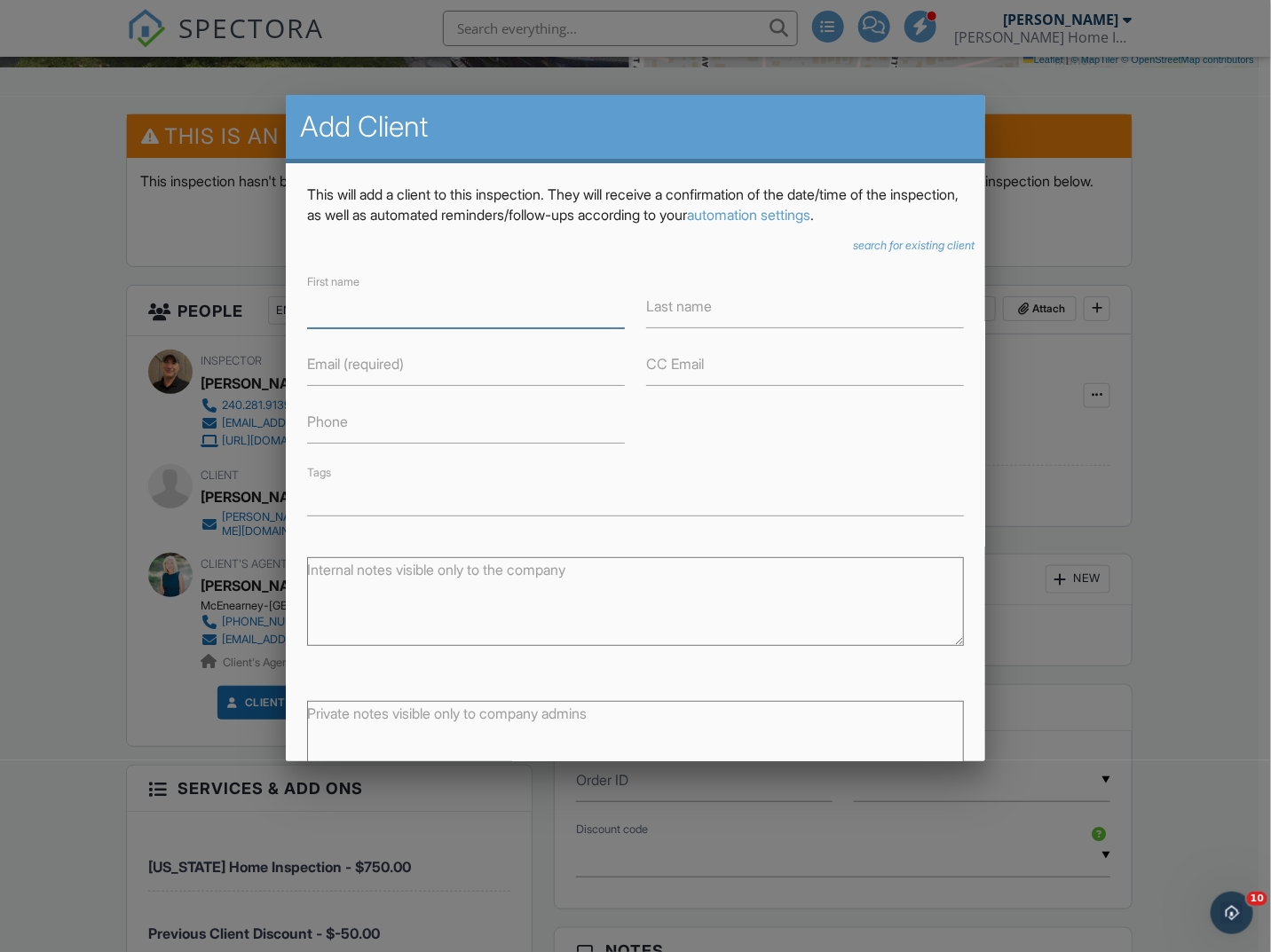
click at [430, 300] on input "First name" at bounding box center [466, 307] width 318 height 44
type input "H"
type input "[PERSON_NAME]"
type input "O'Brien"
click at [421, 375] on input "Email (required)" at bounding box center [466, 365] width 318 height 44
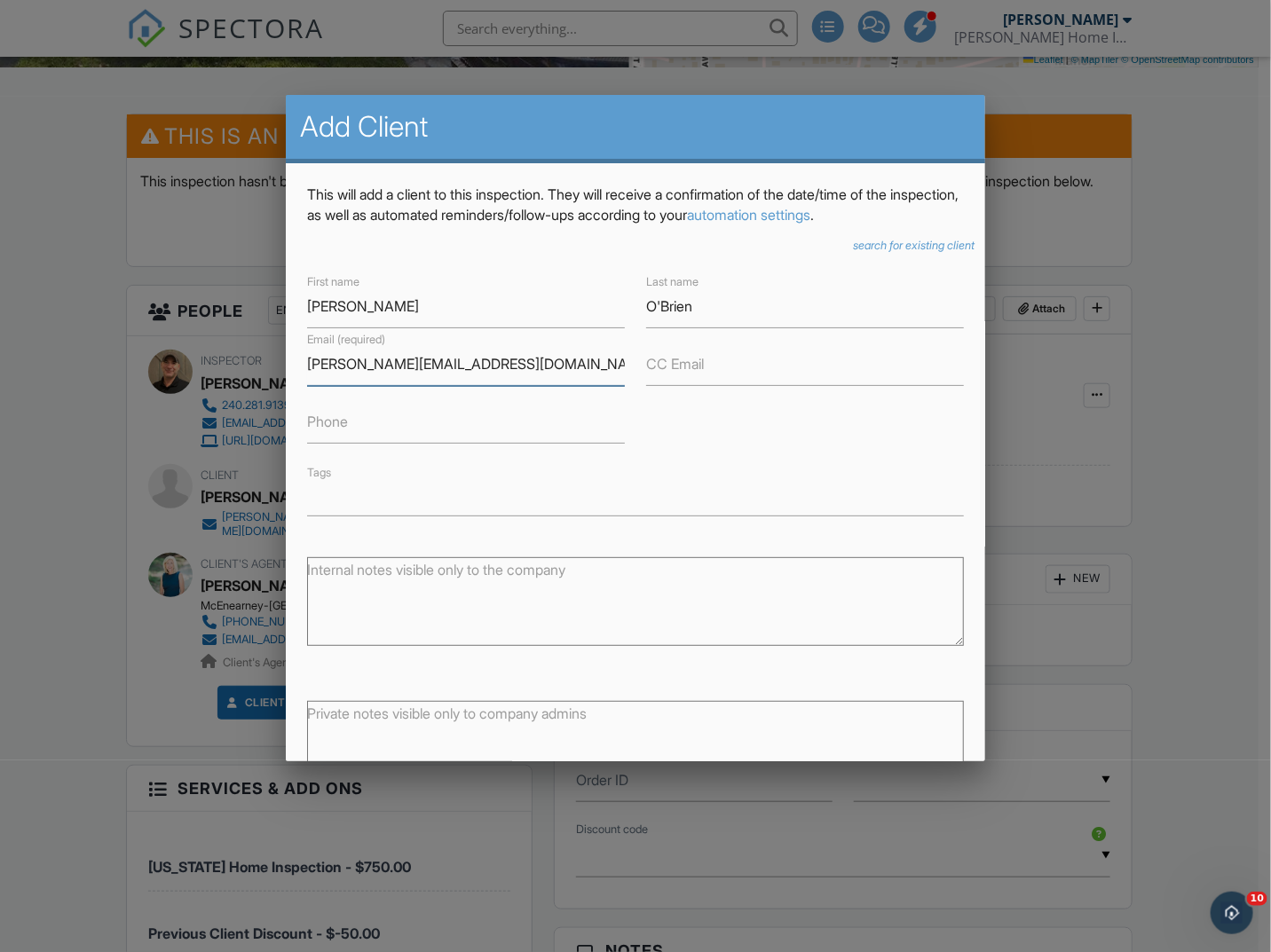
scroll to position [124, 0]
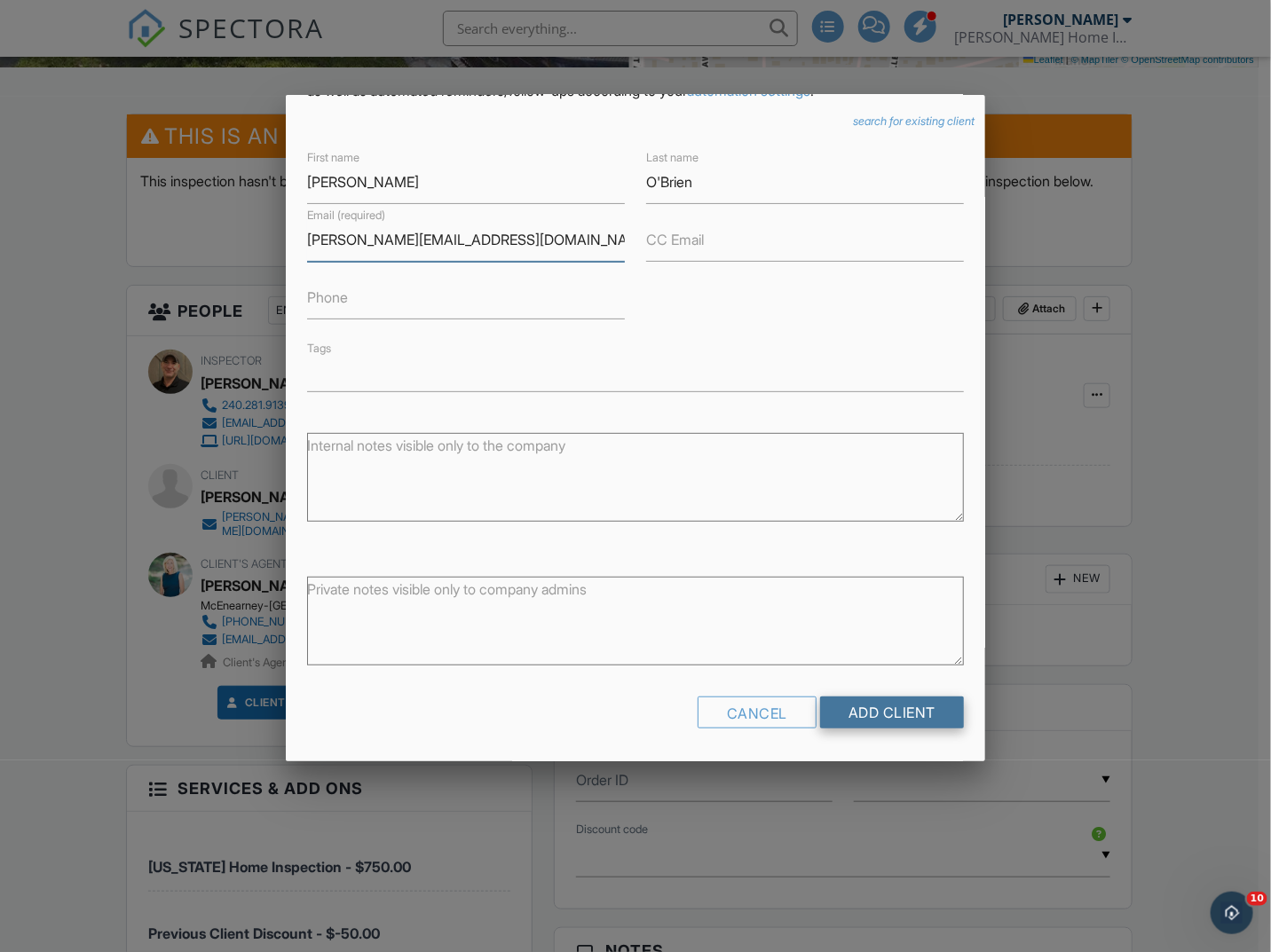
type input "[PERSON_NAME][EMAIL_ADDRESS][DOMAIN_NAME]"
click at [836, 712] on input "Add Client" at bounding box center [892, 712] width 144 height 32
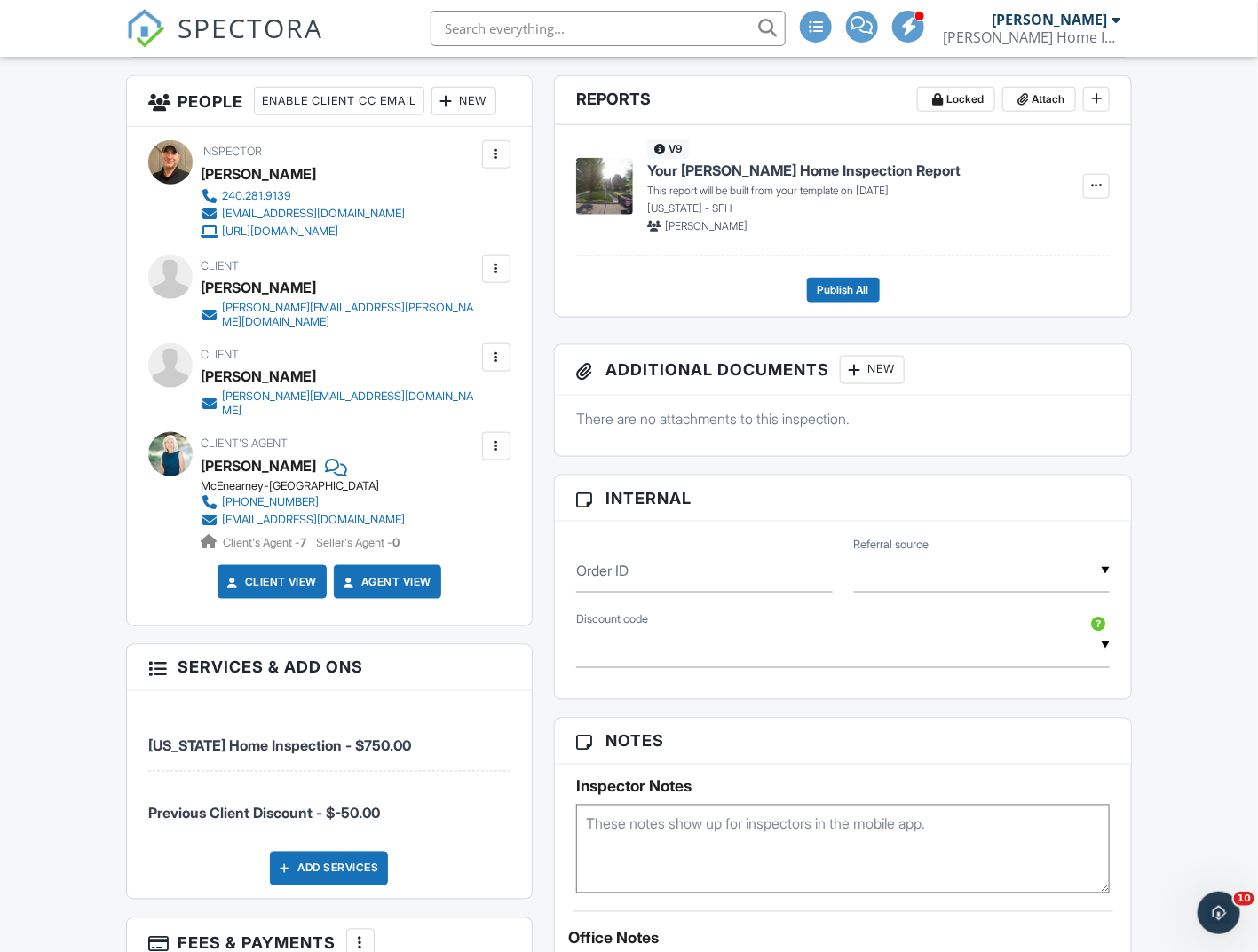
scroll to position [120, 0]
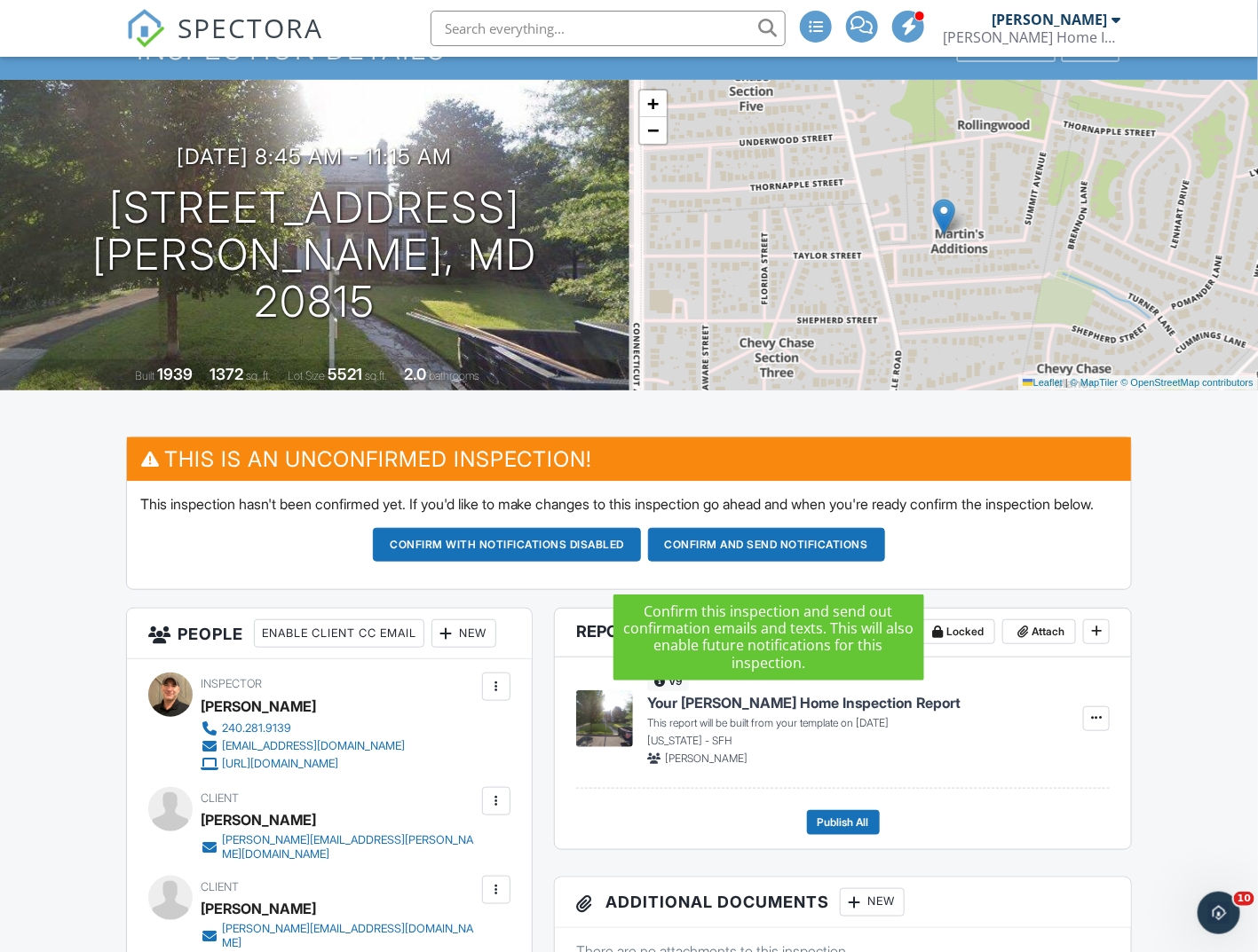
click at [827, 561] on button "Confirm and send notifications" at bounding box center [766, 545] width 237 height 34
